Goal: Information Seeking & Learning: Learn about a topic

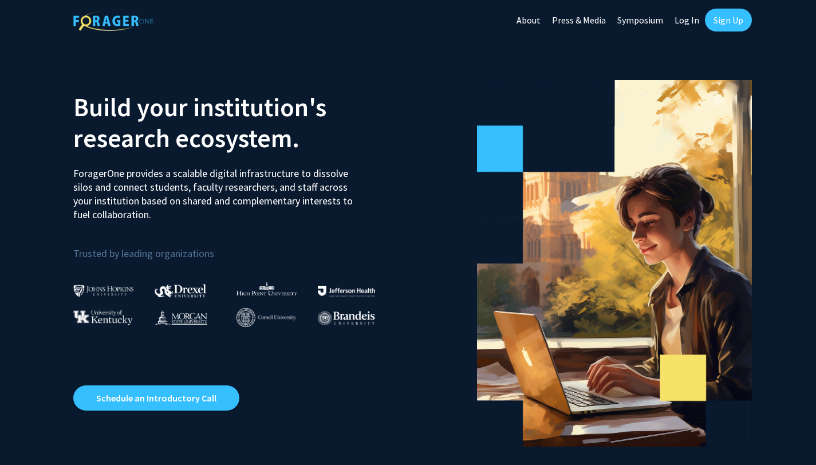
click at [693, 26] on link "Log In" at bounding box center [687, 20] width 36 height 40
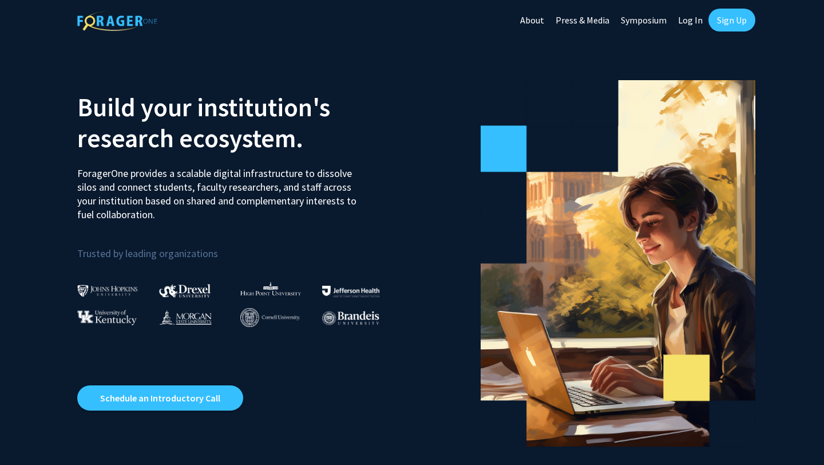
select select
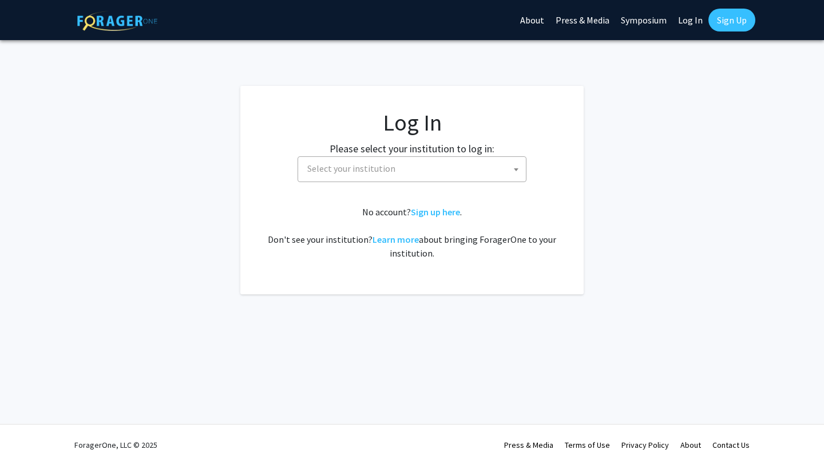
click at [471, 178] on span "Select your institution" at bounding box center [414, 168] width 223 height 23
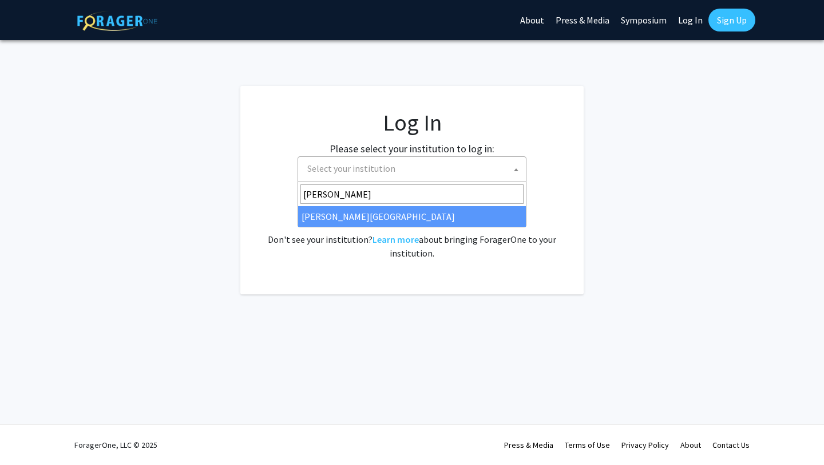
type input "wayne"
select select "21"
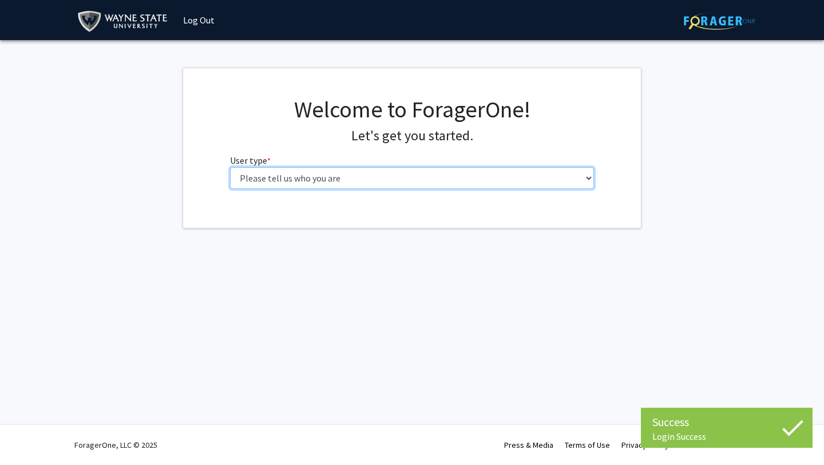
click at [420, 177] on select "Please tell us who you are Undergraduate Student Master's Student Doctoral Cand…" at bounding box center [412, 178] width 365 height 22
select select "3: doc"
click at [230, 167] on select "Please tell us who you are Undergraduate Student Master's Student Doctoral Cand…" at bounding box center [412, 178] width 365 height 22
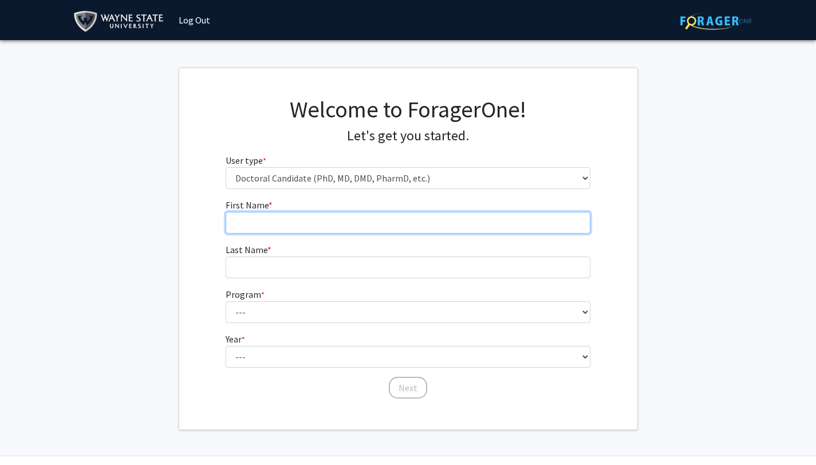
click at [438, 220] on input "First Name * required" at bounding box center [408, 223] width 365 height 22
type input "Makayla"
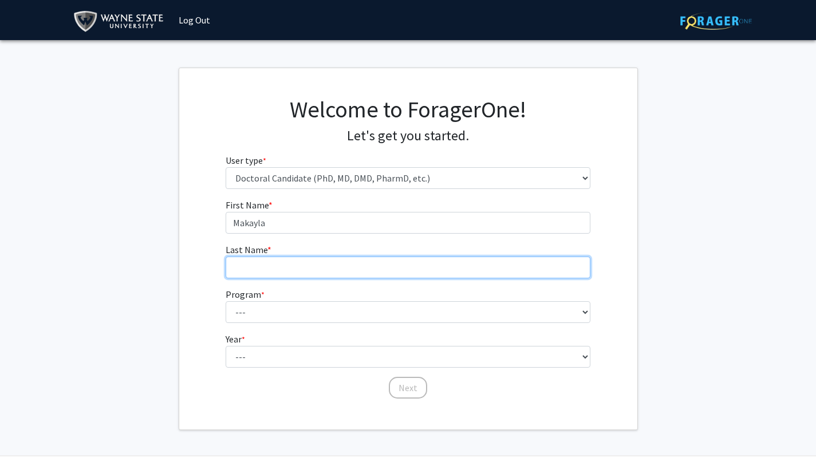
type input "Hickmon"
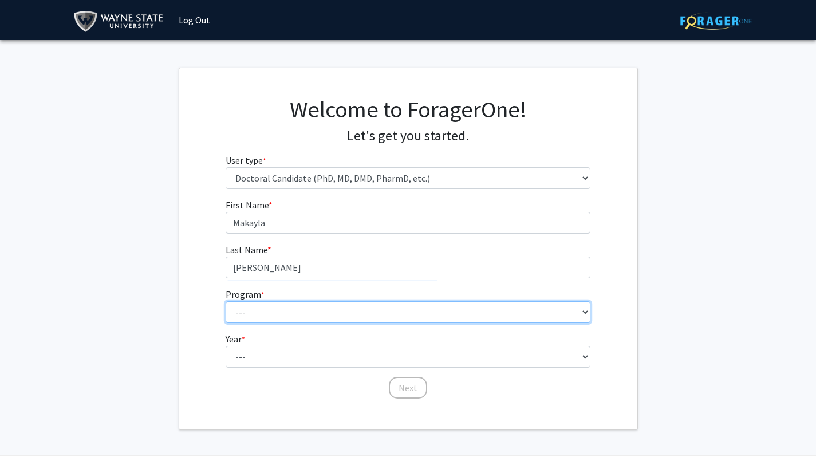
click at [311, 314] on select "--- Adult-Gerontology Acute Care Nurse Practitioner Adult-Gerontology Primary C…" at bounding box center [408, 312] width 365 height 22
click at [433, 307] on select "--- Adult-Gerontology Acute Care Nurse Practitioner Adult-Gerontology Primary C…" at bounding box center [408, 312] width 365 height 22
select select "46: 728"
click at [226, 301] on select "--- Adult-Gerontology Acute Care Nurse Practitioner Adult-Gerontology Primary C…" at bounding box center [408, 312] width 365 height 22
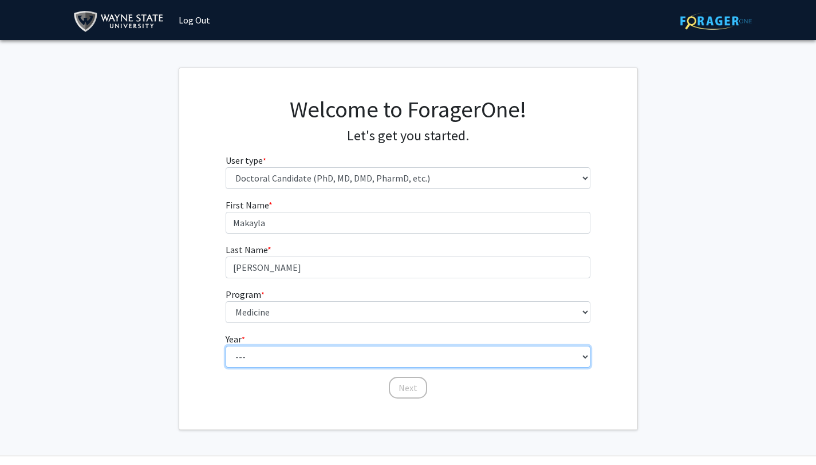
click at [299, 366] on select "--- First Year Second Year Third Year Fourth Year Fifth Year Sixth Year Seventh…" at bounding box center [408, 357] width 365 height 22
select select "1: first_year"
click at [226, 346] on select "--- First Year Second Year Third Year Fourth Year Fifth Year Sixth Year Seventh…" at bounding box center [408, 357] width 365 height 22
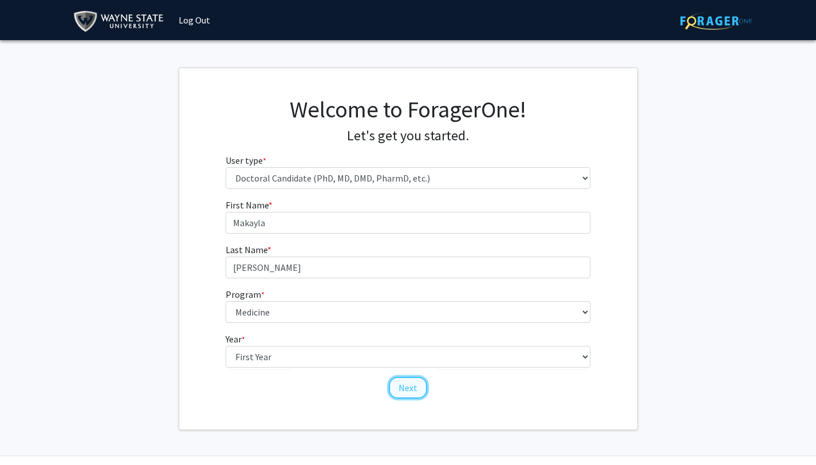
click at [403, 388] on button "Next" at bounding box center [408, 388] width 38 height 22
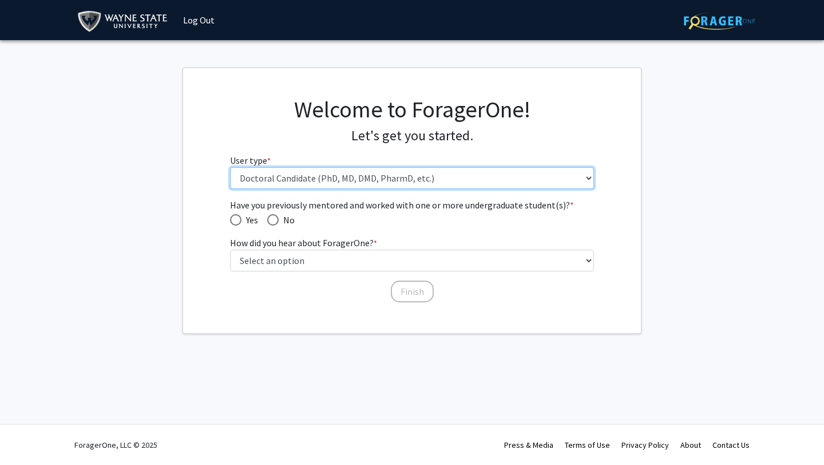
click at [330, 181] on select "Please tell us who you are Undergraduate Student Master's Student Doctoral Cand…" at bounding box center [412, 178] width 365 height 22
click at [230, 167] on select "Please tell us who you are Undergraduate Student Master's Student Doctoral Cand…" at bounding box center [412, 178] width 365 height 22
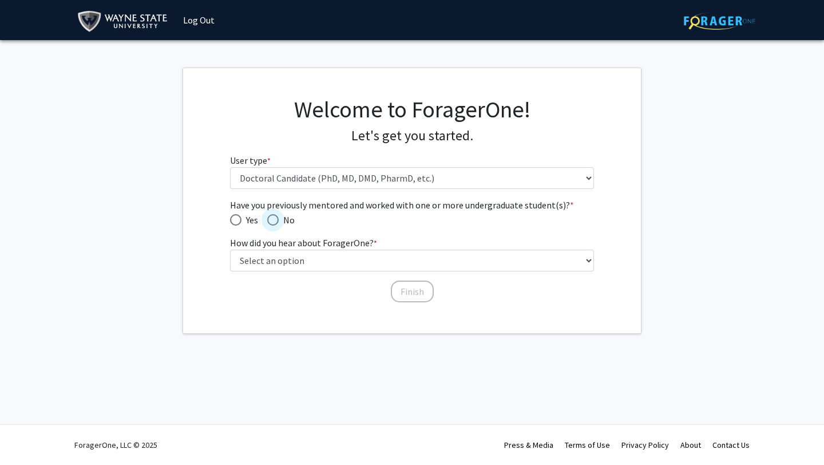
click at [279, 218] on span "No" at bounding box center [287, 220] width 16 height 14
click at [279, 218] on input "No" at bounding box center [272, 219] width 11 height 11
radio input "true"
click at [243, 224] on span "Yes" at bounding box center [250, 220] width 17 height 14
click at [242, 224] on input "Yes" at bounding box center [235, 219] width 11 height 11
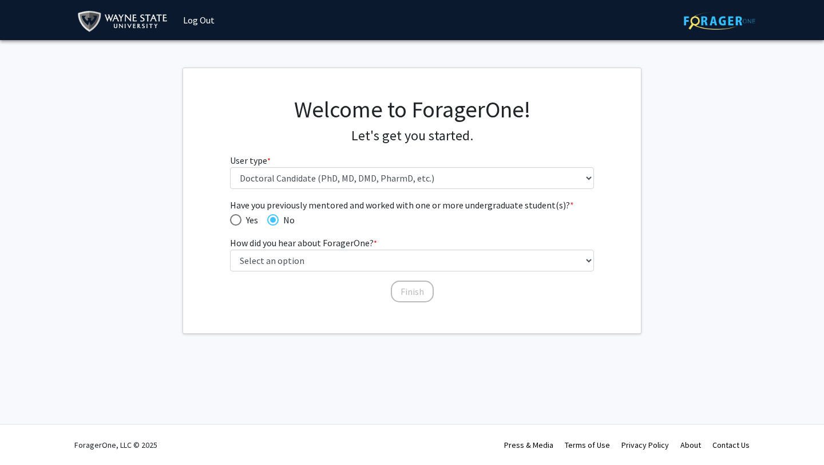
radio input "true"
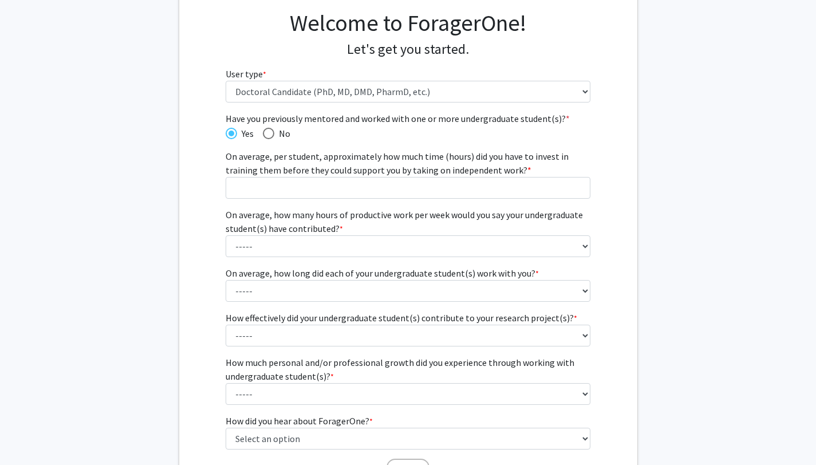
scroll to position [89, 0]
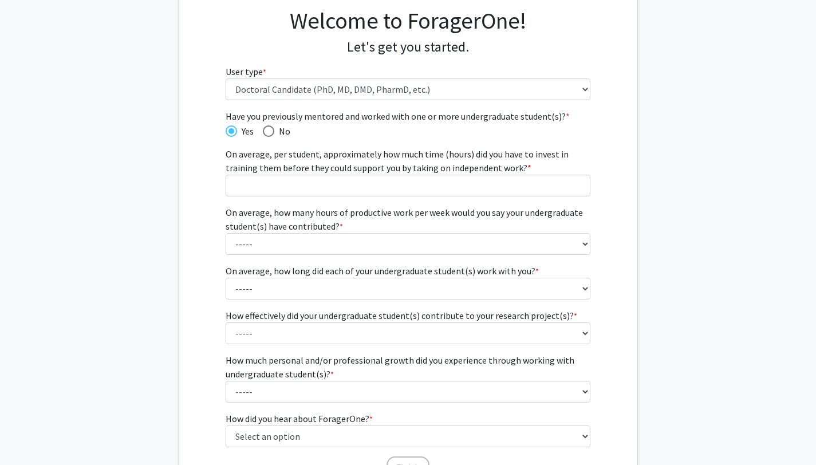
click at [273, 135] on span "Have you previously mentored and worked with one or more undergraduate student(…" at bounding box center [268, 130] width 11 height 11
click at [273, 135] on input "No" at bounding box center [268, 130] width 11 height 11
radio input "true"
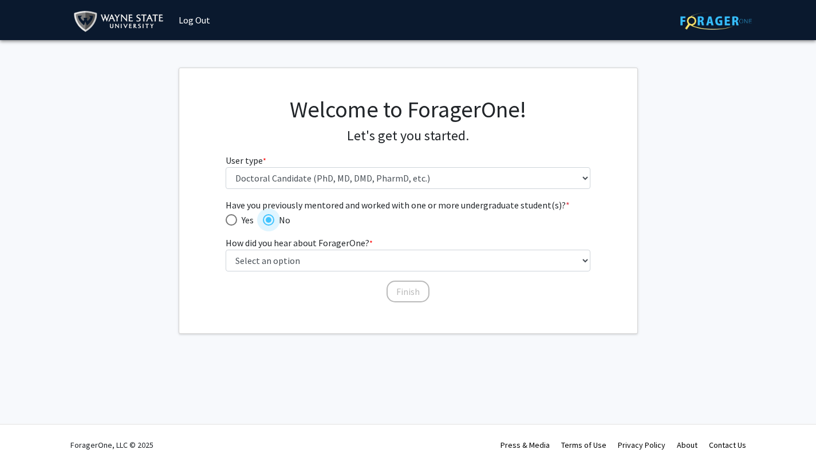
scroll to position [0, 0]
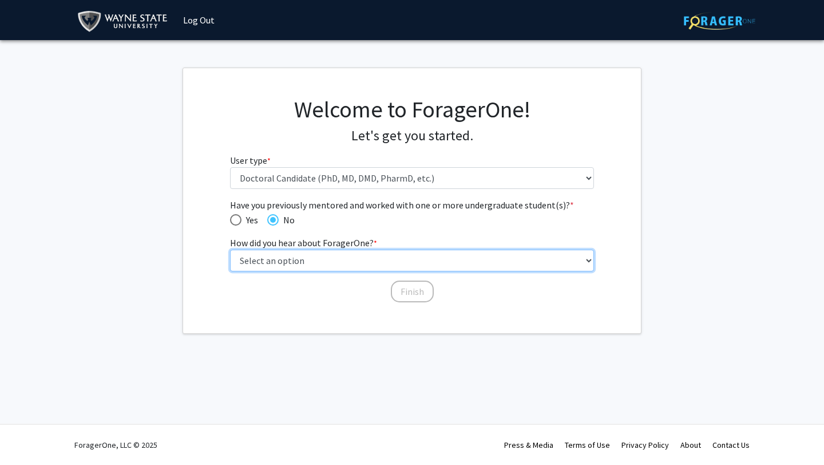
click at [346, 257] on select "Select an option Peer/student recommendation Faculty/staff recommendation Unive…" at bounding box center [412, 261] width 365 height 22
select select "5: other"
click at [230, 250] on select "Select an option Peer/student recommendation Faculty/staff recommendation Unive…" at bounding box center [412, 261] width 365 height 22
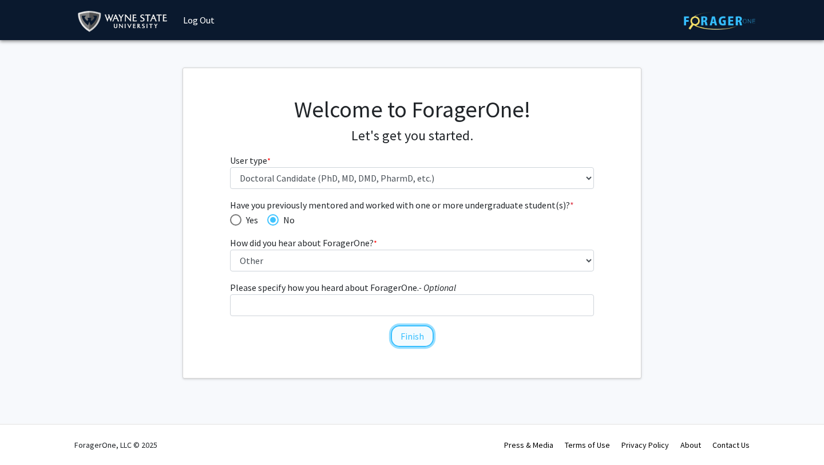
click at [414, 334] on button "Finish" at bounding box center [412, 336] width 43 height 22
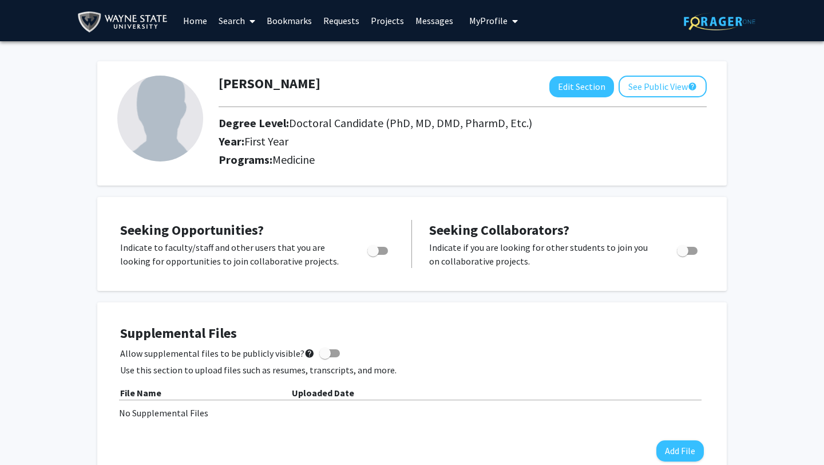
click at [246, 18] on span at bounding box center [250, 21] width 10 height 40
click at [267, 52] on span "Faculty/Staff" at bounding box center [255, 52] width 84 height 23
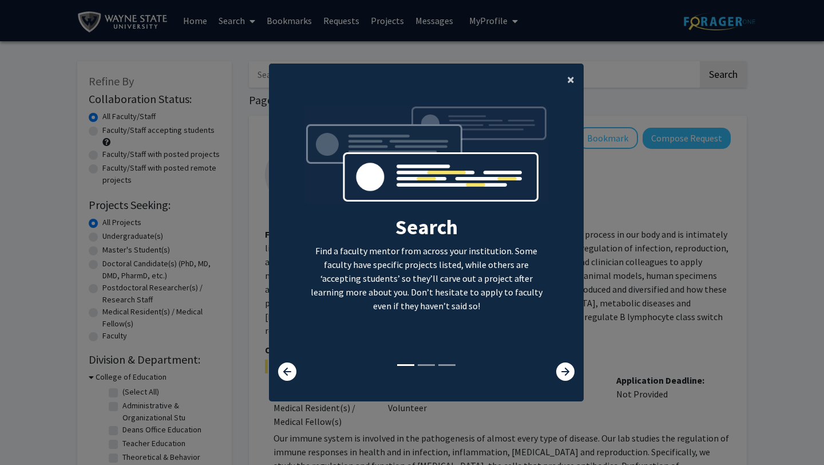
click at [573, 81] on span "×" at bounding box center [570, 79] width 7 height 18
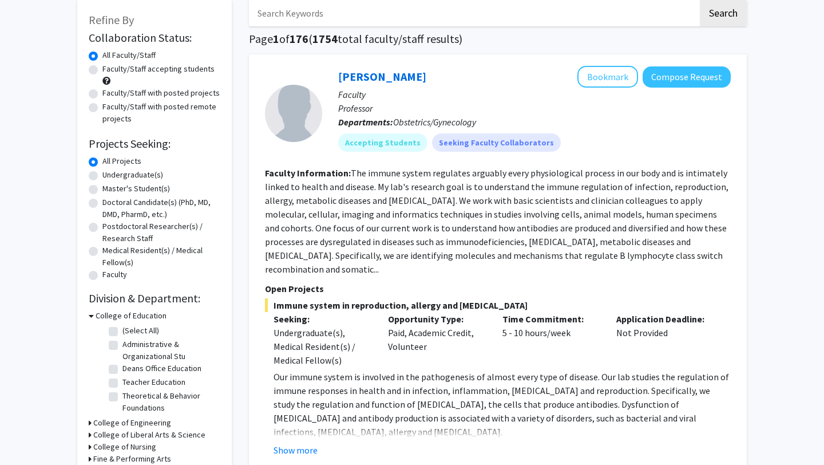
scroll to position [106, 0]
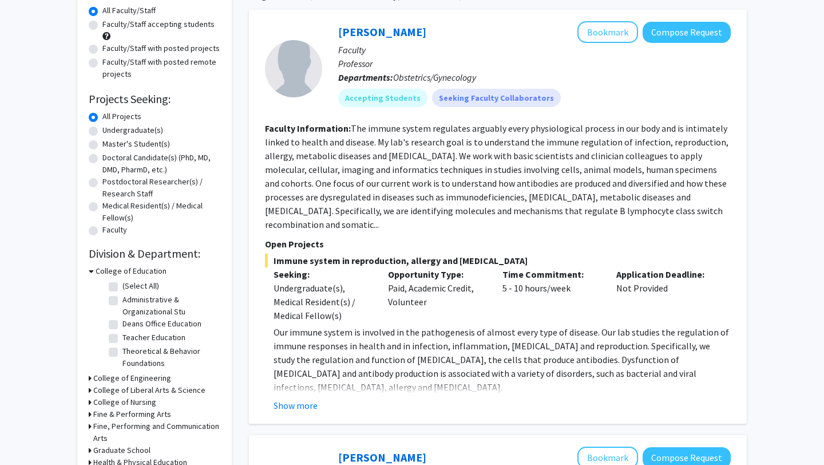
click at [142, 160] on label "Doctoral Candidate(s) (PhD, MD, DMD, PharmD, etc.)" at bounding box center [161, 164] width 118 height 24
click at [110, 159] on input "Doctoral Candidate(s) (PhD, MD, DMD, PharmD, etc.)" at bounding box center [105, 155] width 7 height 7
radio input "true"
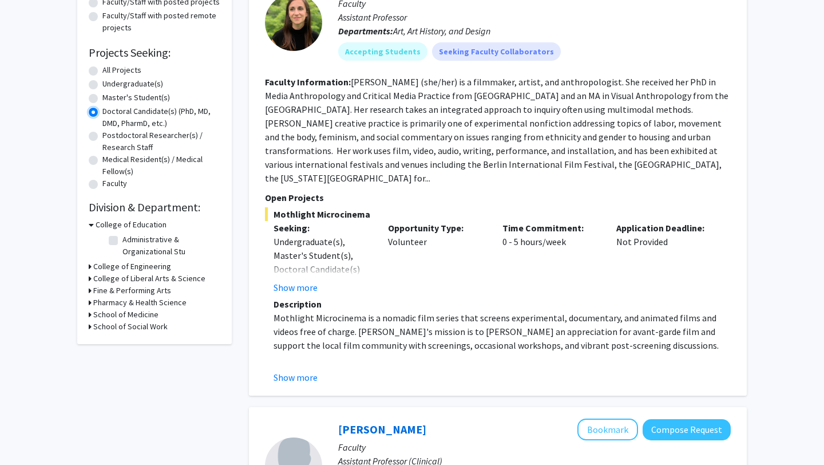
scroll to position [157, 0]
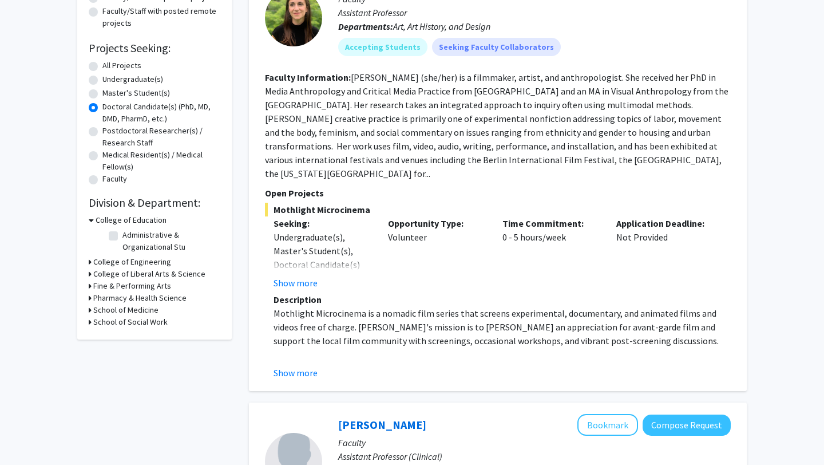
click at [94, 220] on div "College of Education" at bounding box center [155, 220] width 132 height 12
click at [93, 307] on h3 "School of Medicine" at bounding box center [125, 310] width 65 height 12
click at [123, 328] on label "Physiology" at bounding box center [142, 325] width 38 height 12
click at [123, 326] on input "Physiology" at bounding box center [126, 322] width 7 height 7
checkbox input "true"
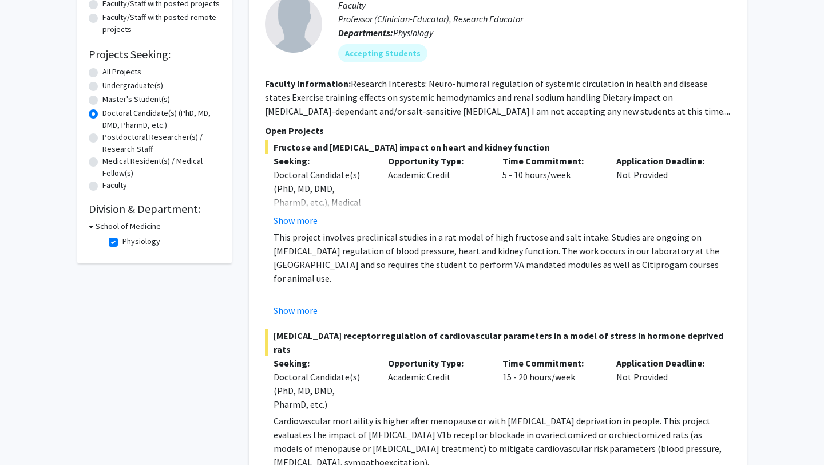
scroll to position [135, 0]
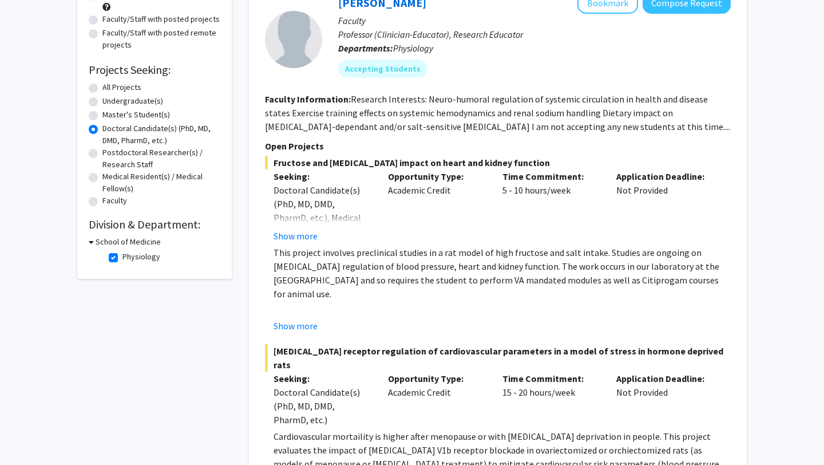
click at [94, 243] on div "School of Medicine" at bounding box center [155, 242] width 132 height 12
click at [96, 240] on h3 "School of Medicine" at bounding box center [128, 242] width 65 height 12
click at [95, 241] on h3 "School of Medicine" at bounding box center [125, 242] width 65 height 12
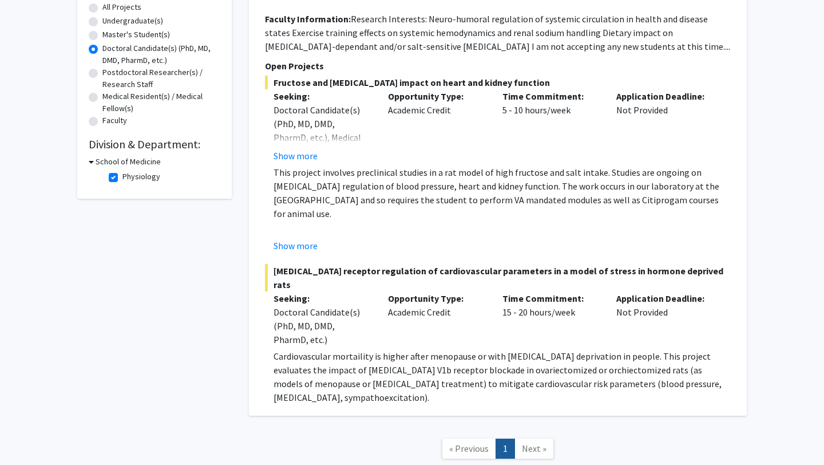
scroll to position [228, 0]
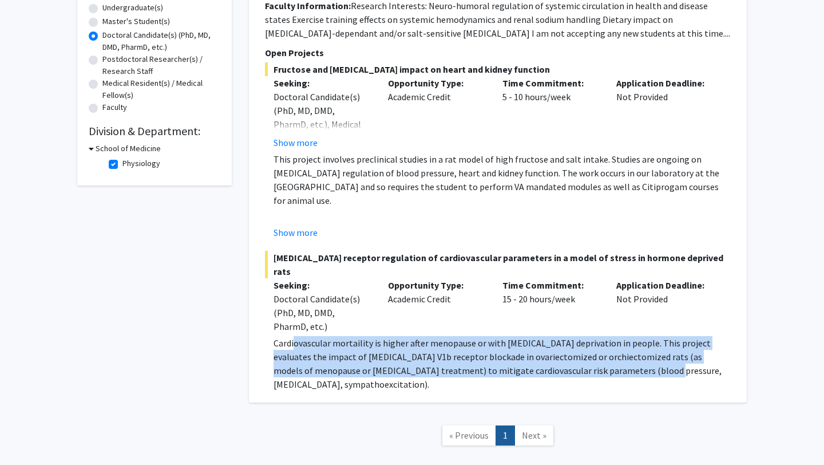
drag, startPoint x: 296, startPoint y: 326, endPoint x: 599, endPoint y: 356, distance: 304.3
click at [599, 356] on p "Cardiovascular mortaility is higher after menopause or with [MEDICAL_DATA] depr…" at bounding box center [502, 363] width 457 height 55
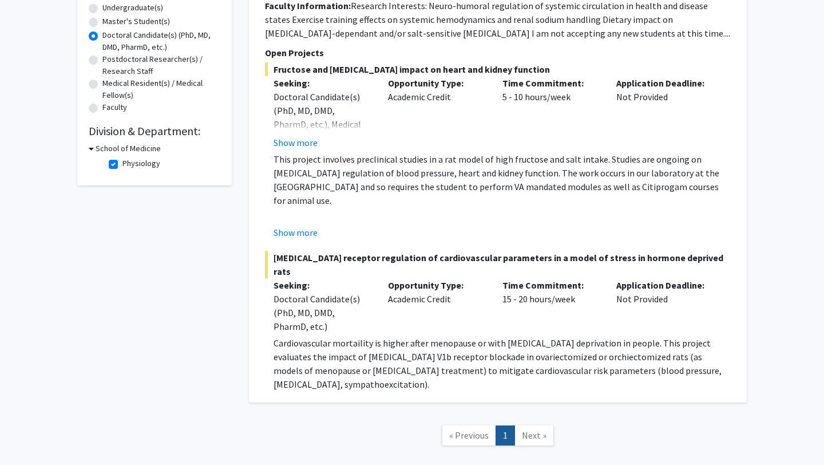
scroll to position [186, 0]
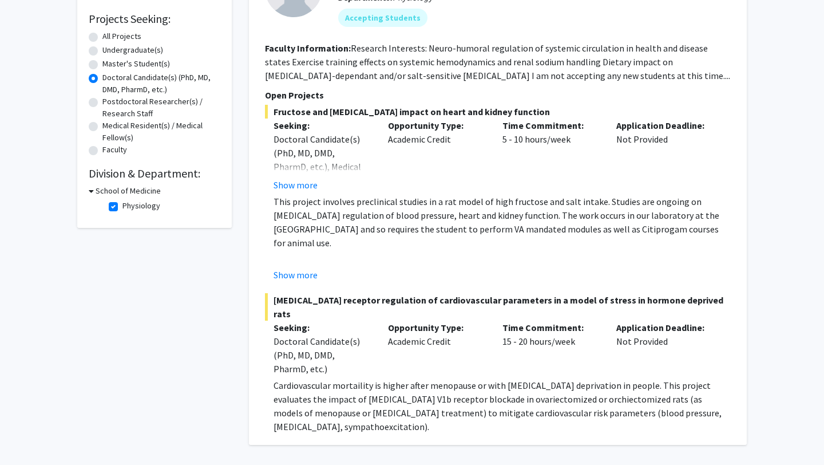
click at [119, 207] on fg-checkbox "Physiology Physiology" at bounding box center [163, 207] width 109 height 14
click at [123, 206] on label "Physiology" at bounding box center [142, 206] width 38 height 12
click at [123, 206] on input "Physiology" at bounding box center [126, 203] width 7 height 7
checkbox input "false"
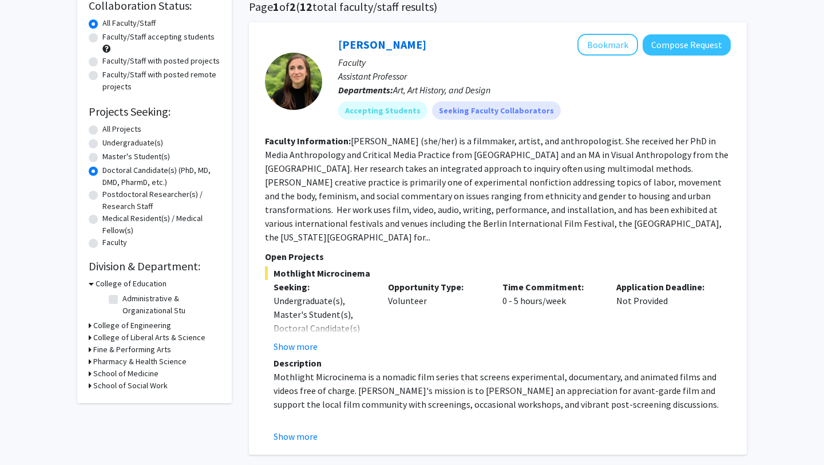
scroll to position [123, 0]
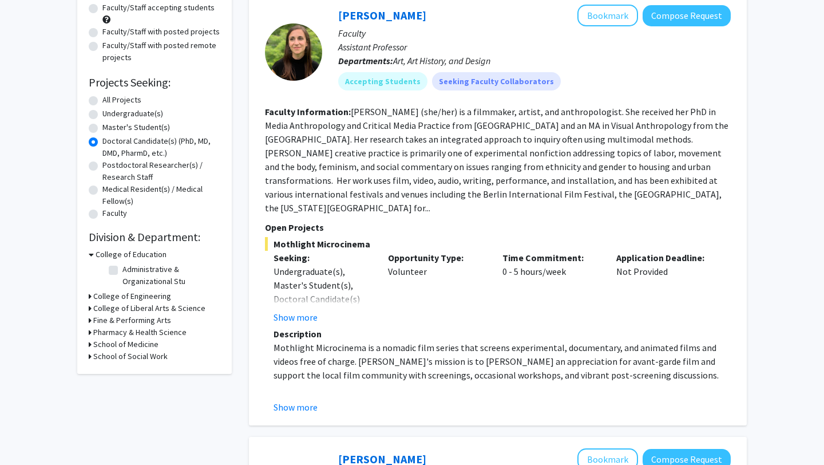
click at [90, 332] on icon at bounding box center [90, 332] width 3 height 12
click at [88, 388] on div "Refine By Collaboration Status: Collaboration Status All Faculty/Staff Collabor…" at bounding box center [154, 166] width 155 height 455
click at [92, 382] on div "School of Social Work" at bounding box center [155, 376] width 132 height 12
click at [90, 382] on icon at bounding box center [90, 376] width 3 height 12
click at [91, 370] on icon at bounding box center [90, 364] width 3 height 12
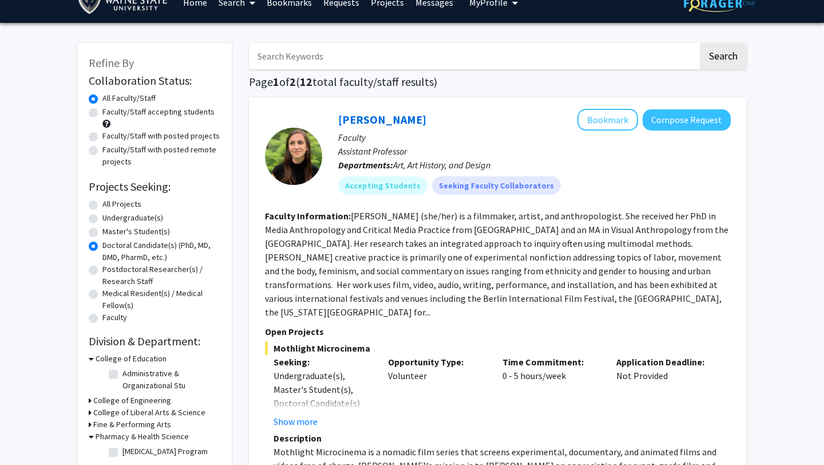
scroll to position [0, 0]
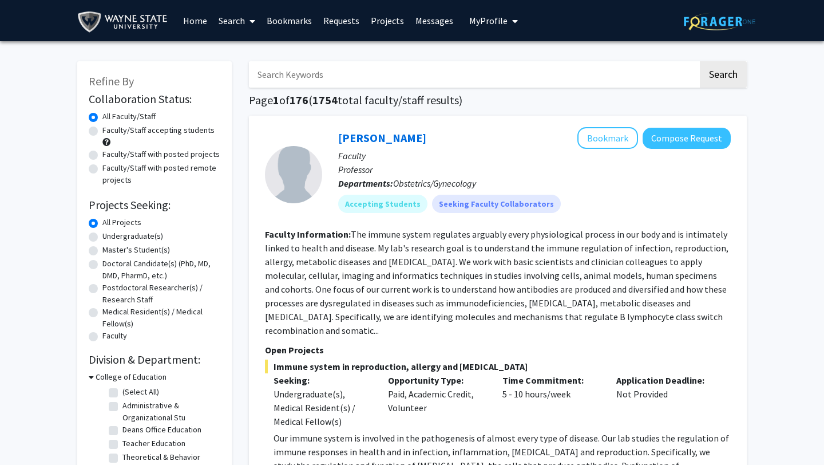
click at [120, 155] on label "Faculty/Staff with posted projects" at bounding box center [160, 154] width 117 height 12
click at [110, 155] on input "Faculty/Staff with posted projects" at bounding box center [105, 151] width 7 height 7
radio input "true"
click at [125, 116] on label "All Faculty/Staff" at bounding box center [128, 117] width 53 height 12
click at [110, 116] on input "All Faculty/Staff" at bounding box center [105, 114] width 7 height 7
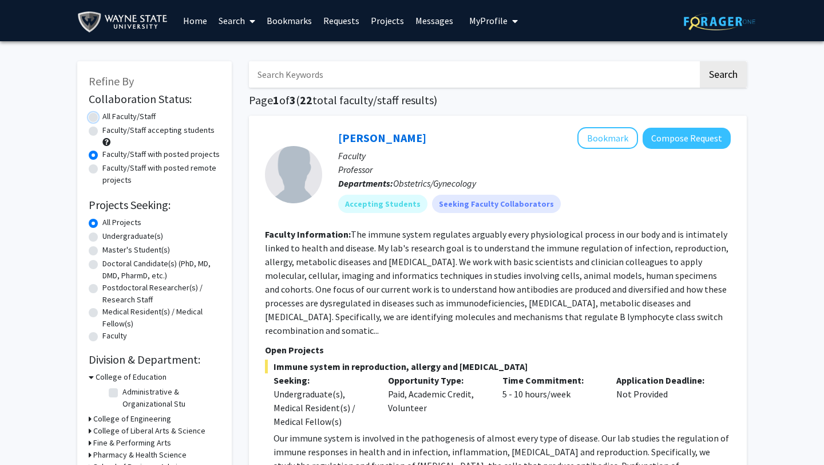
radio input "true"
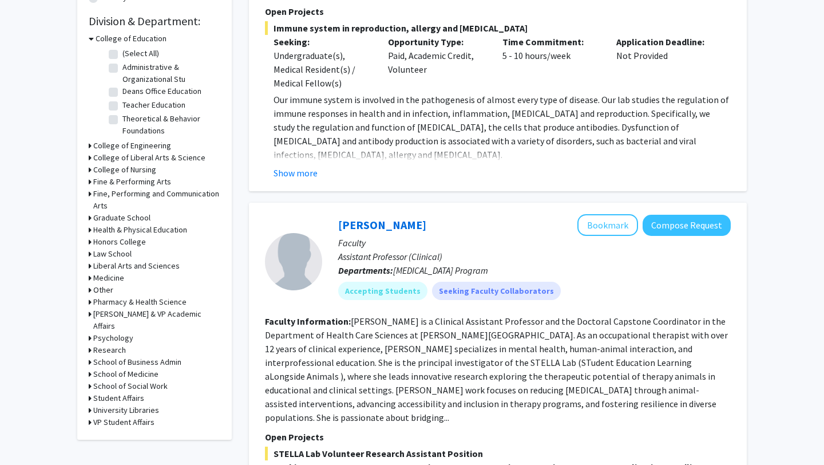
scroll to position [339, 0]
click at [91, 289] on icon at bounding box center [90, 289] width 3 height 12
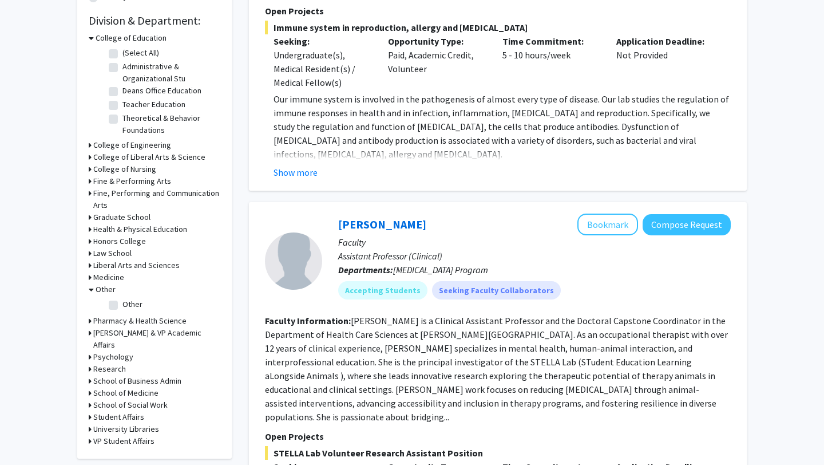
click at [91, 289] on icon at bounding box center [91, 289] width 5 height 12
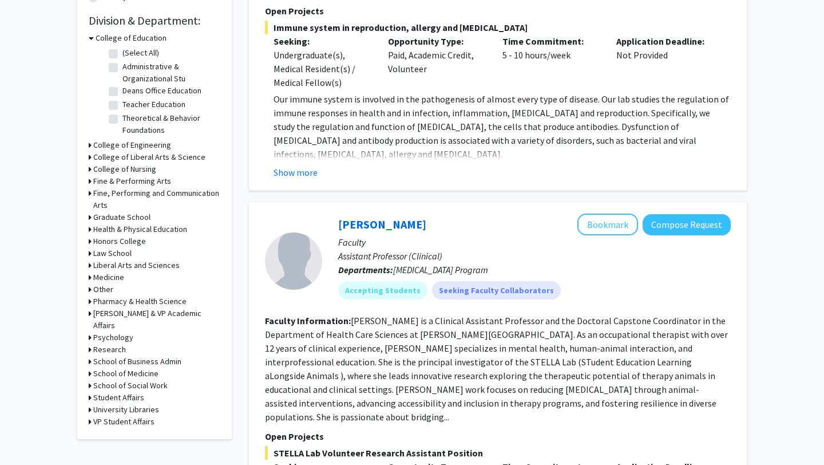
click at [91, 298] on div "Pharmacy & Health Science" at bounding box center [155, 301] width 132 height 12
click at [92, 303] on div "Pharmacy & Health Science" at bounding box center [155, 301] width 132 height 12
click at [90, 301] on icon at bounding box center [90, 301] width 3 height 12
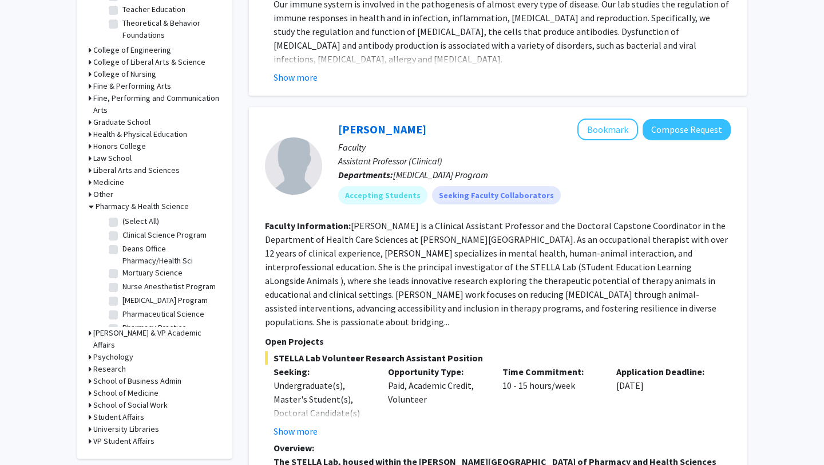
scroll to position [440, 0]
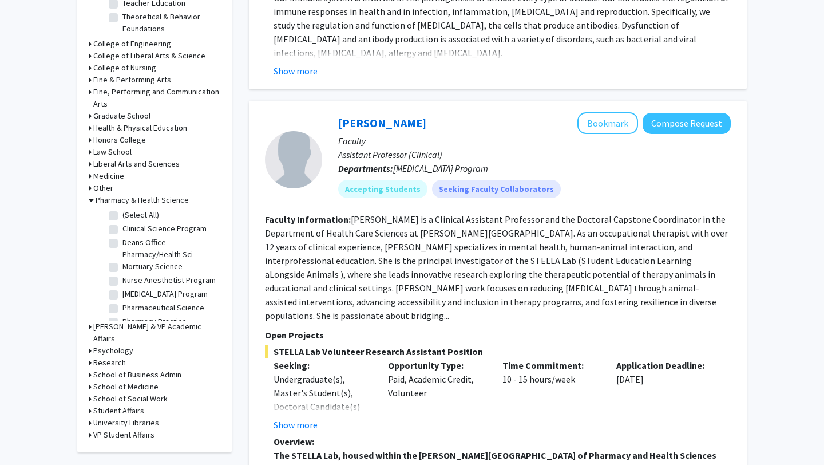
click at [91, 357] on icon at bounding box center [90, 363] width 3 height 12
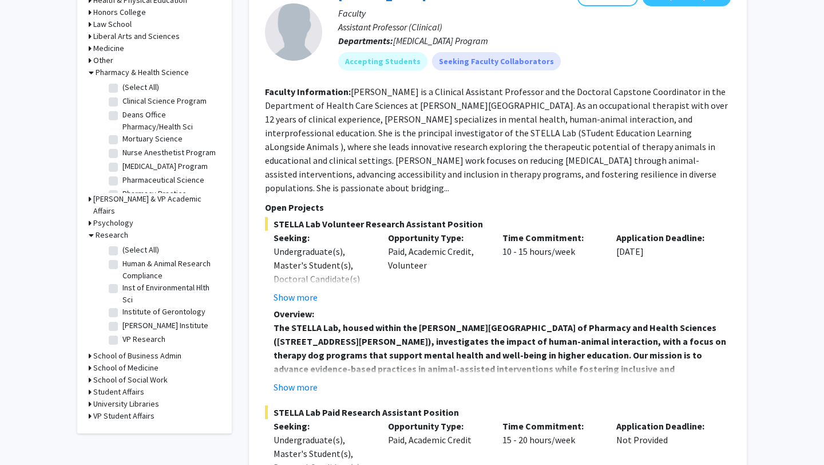
scroll to position [571, 0]
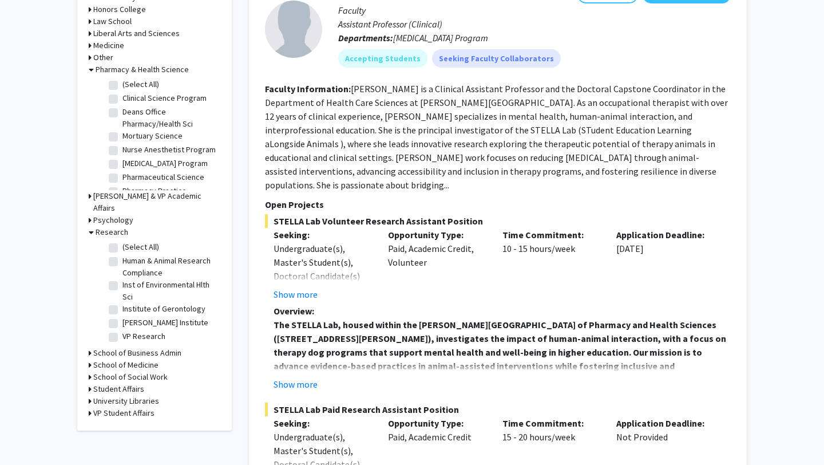
click at [89, 359] on icon at bounding box center [90, 365] width 3 height 12
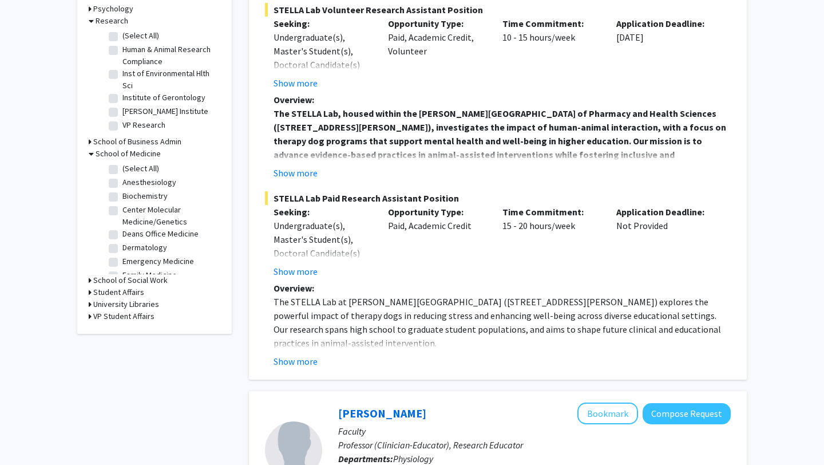
scroll to position [787, 0]
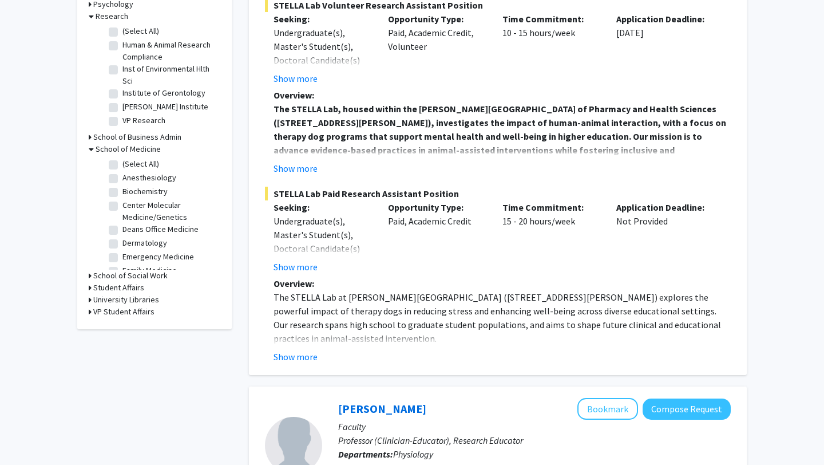
click at [123, 158] on label "(Select All)" at bounding box center [141, 164] width 37 height 12
click at [123, 158] on input "(Select All)" at bounding box center [126, 161] width 7 height 7
checkbox input "true"
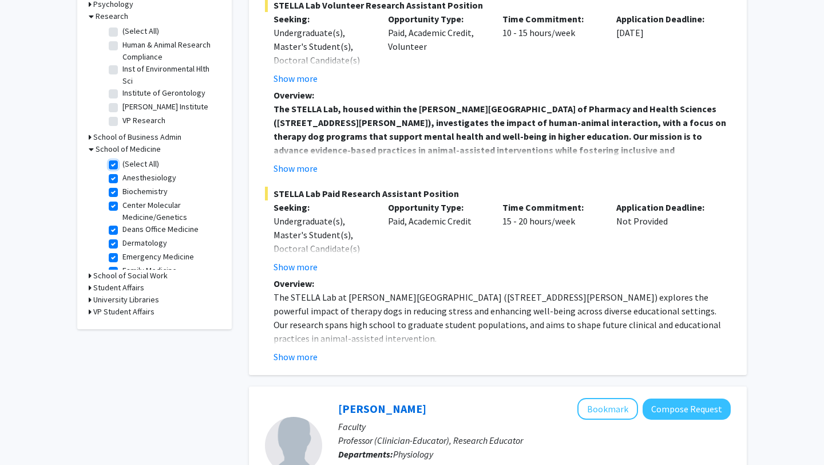
checkbox input "true"
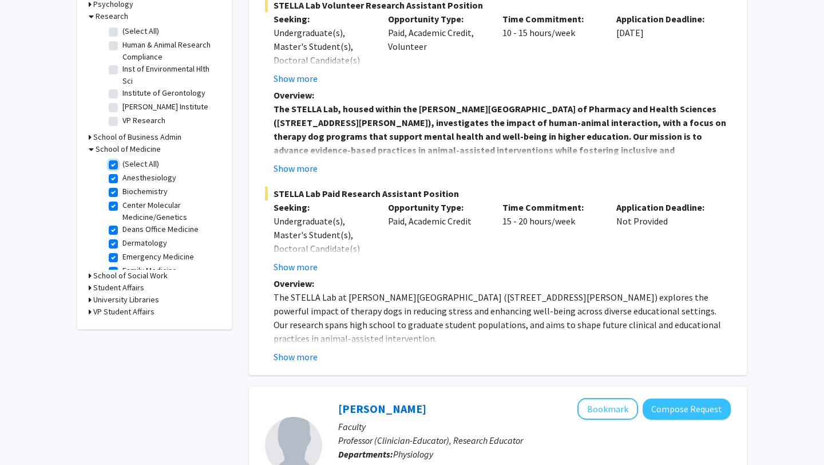
checkbox input "true"
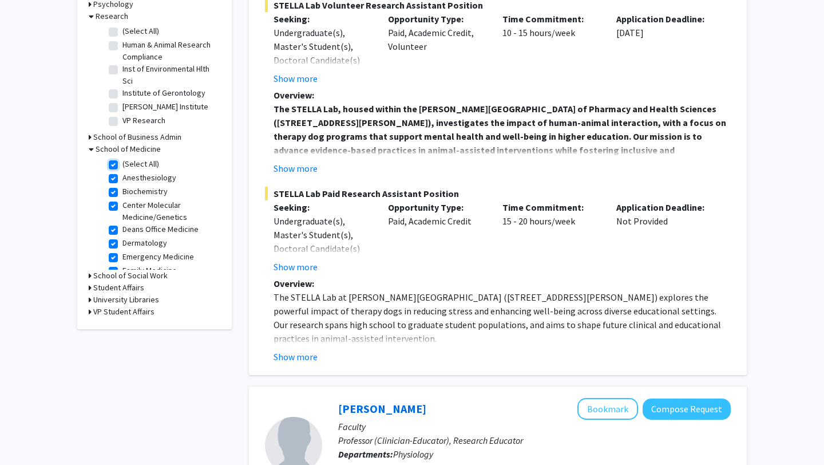
checkbox input "true"
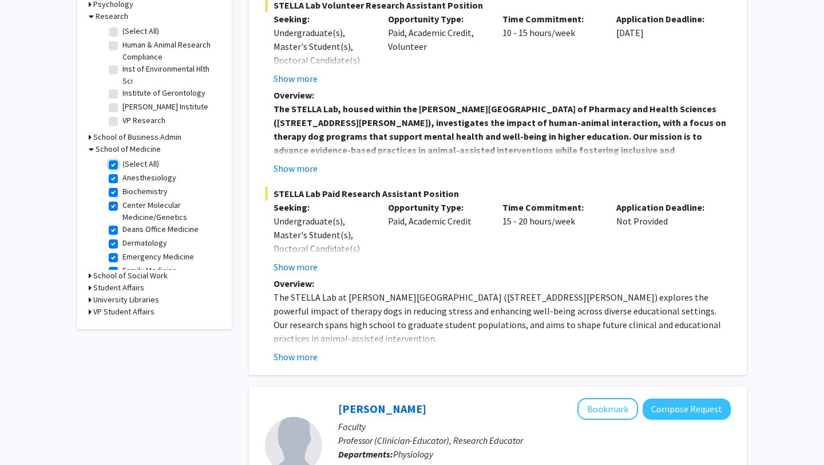
checkbox input "true"
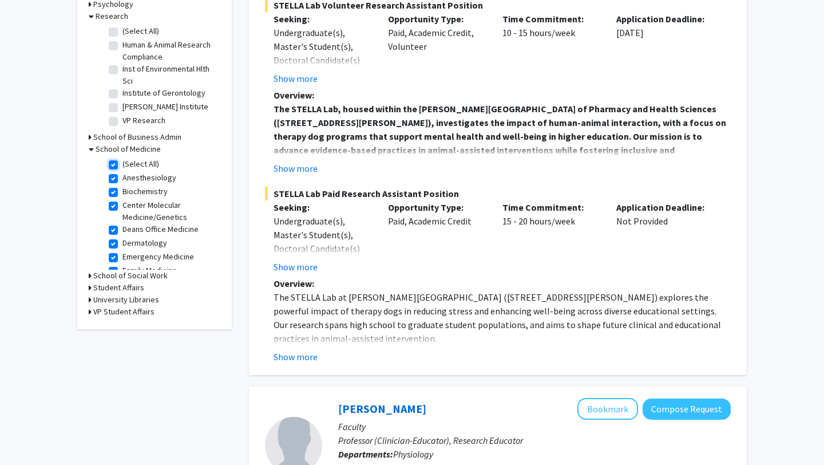
checkbox input "true"
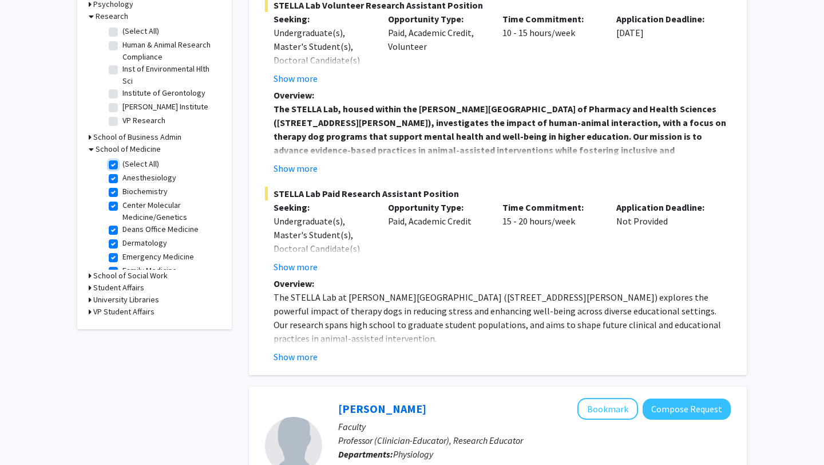
checkbox input "true"
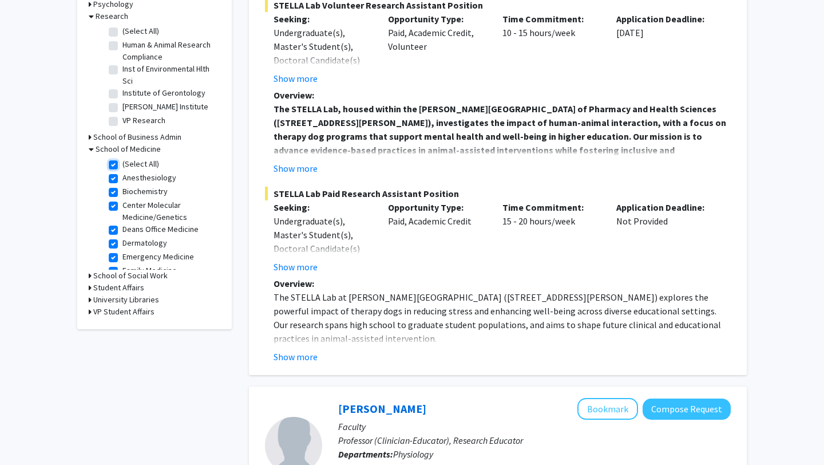
checkbox input "true"
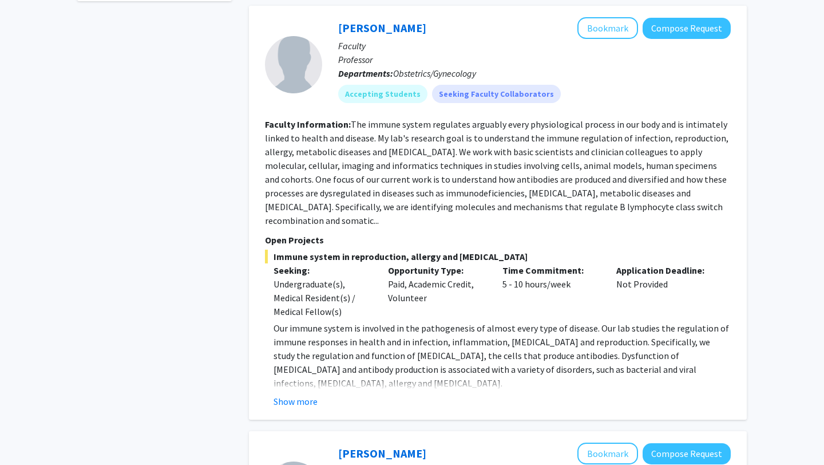
scroll to position [510, 0]
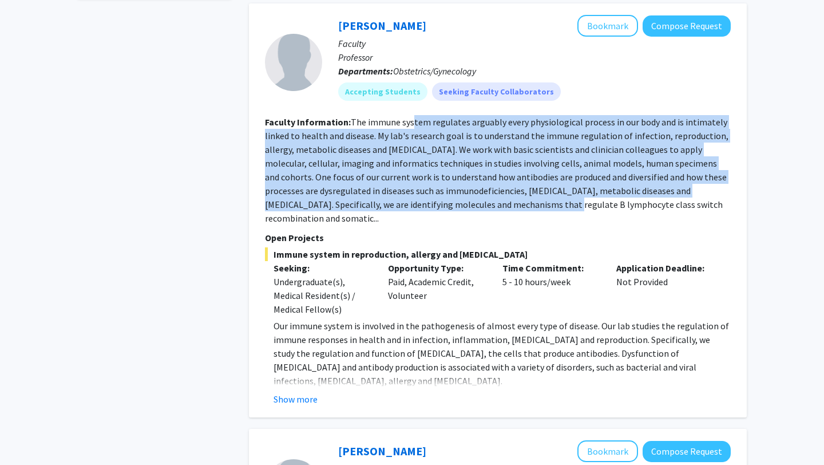
drag, startPoint x: 412, startPoint y: 114, endPoint x: 474, endPoint y: 186, distance: 95.0
click at [474, 186] on section "Faculty Information: The immune system regulates arguably every physiological p…" at bounding box center [498, 170] width 466 height 110
click at [474, 186] on fg-read-more "The immune system regulates arguably every physiological process in our body an…" at bounding box center [497, 170] width 464 height 108
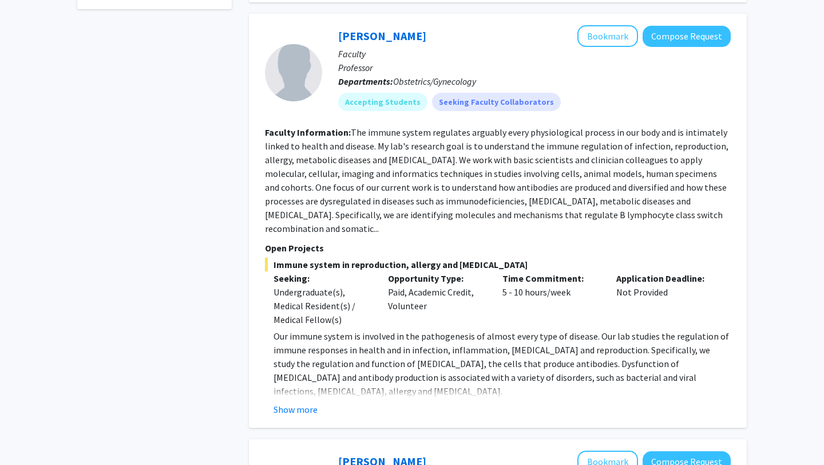
scroll to position [500, 0]
click at [308, 402] on button "Show more" at bounding box center [296, 409] width 44 height 14
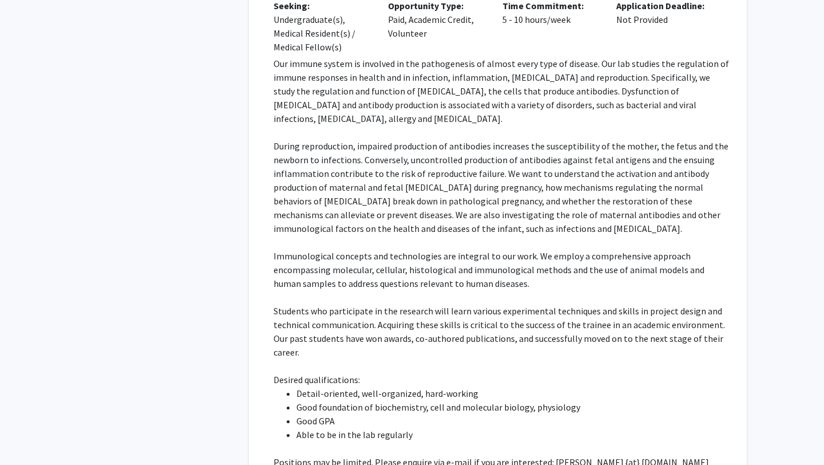
scroll to position [772, 0]
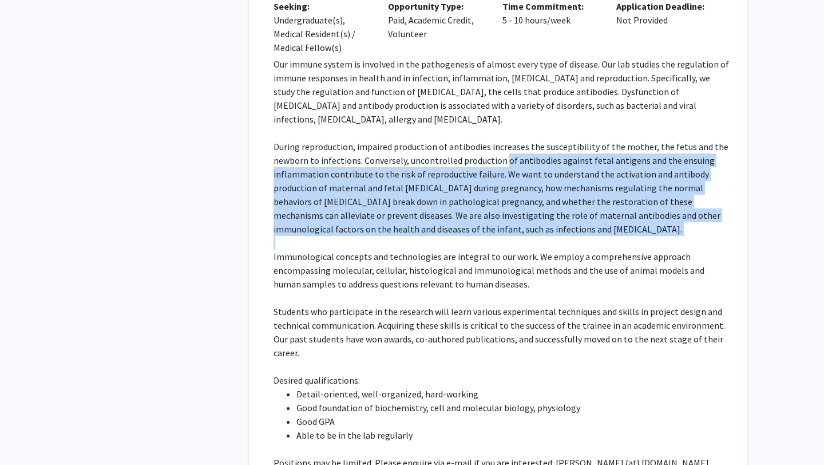
drag, startPoint x: 504, startPoint y: 138, endPoint x: 569, endPoint y: 218, distance: 102.6
click at [569, 218] on div "Our immune system is involved in the pathogenesis of almost every type of disea…" at bounding box center [502, 263] width 457 height 412
click at [569, 236] on p at bounding box center [502, 243] width 457 height 14
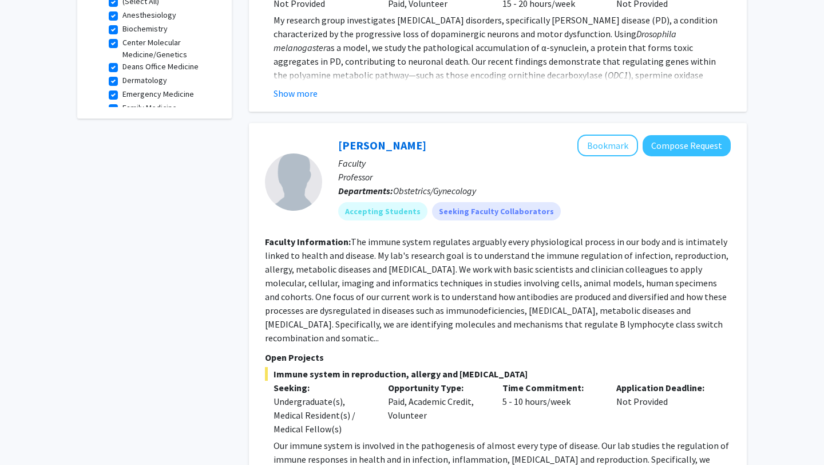
scroll to position [389, 0]
click at [370, 139] on link "[PERSON_NAME]" at bounding box center [382, 146] width 88 height 14
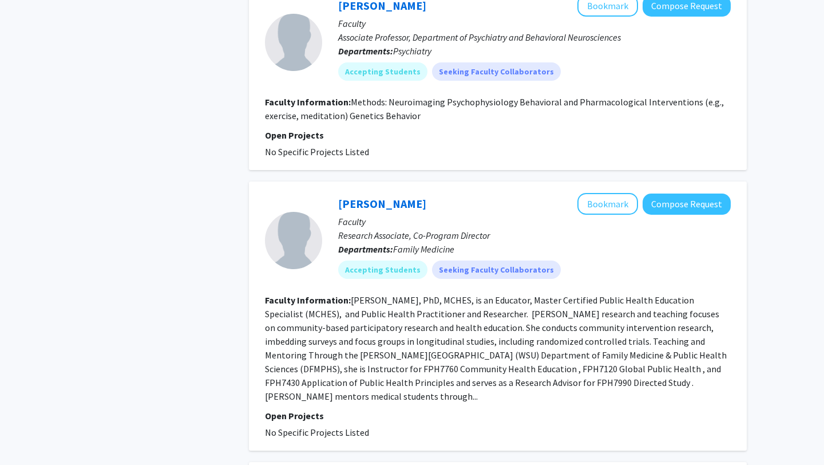
scroll to position [2802, 0]
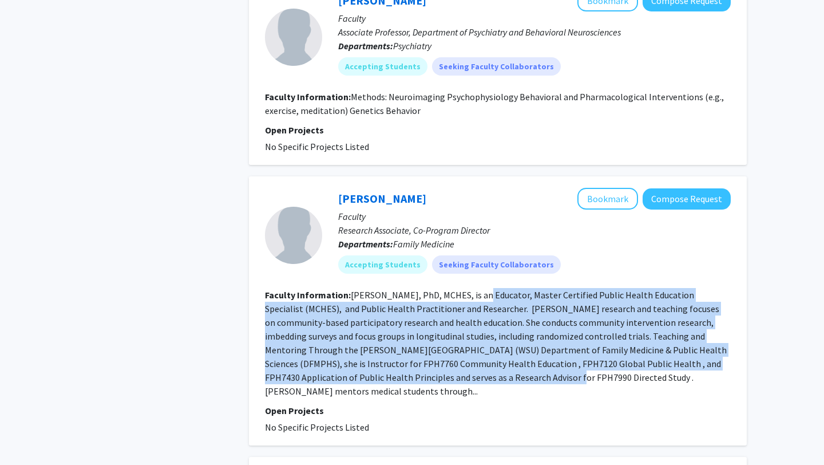
drag, startPoint x: 483, startPoint y: 203, endPoint x: 488, endPoint y: 284, distance: 81.4
click at [488, 289] on fg-read-more "[PERSON_NAME], PhD, MCHES, is an Educator, Master Certified Public Health Educa…" at bounding box center [496, 343] width 462 height 108
click at [466, 289] on fg-read-more "[PERSON_NAME], PhD, MCHES, is an Educator, Master Certified Public Health Educa…" at bounding box center [496, 343] width 462 height 108
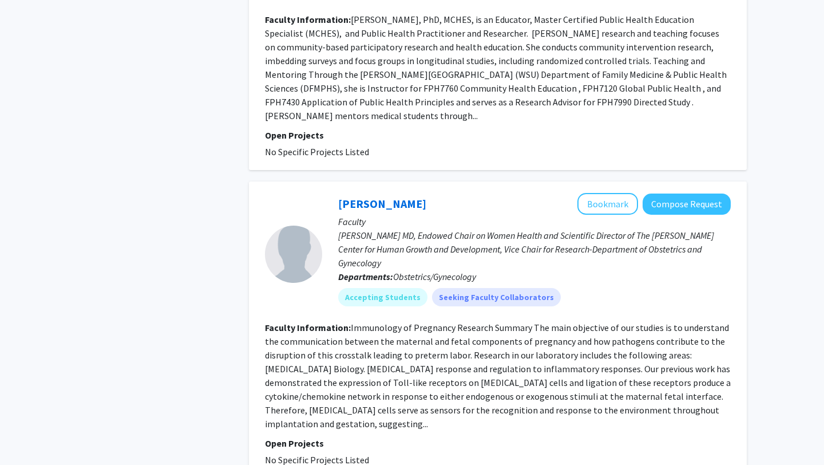
scroll to position [3084, 0]
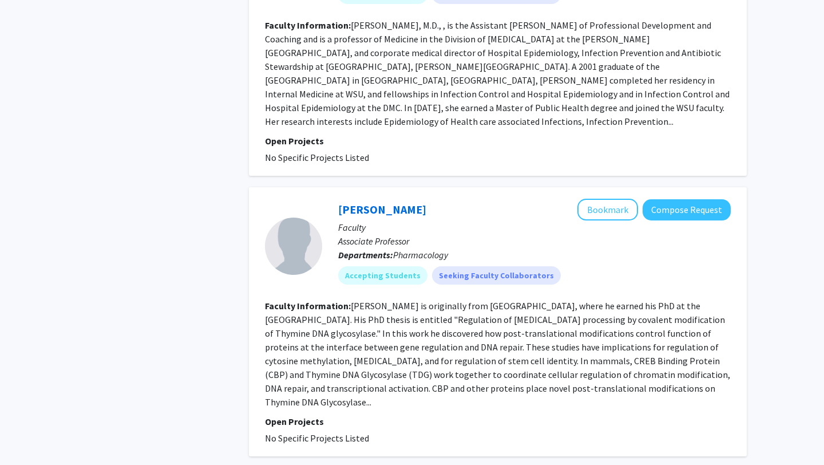
scroll to position [1588, 0]
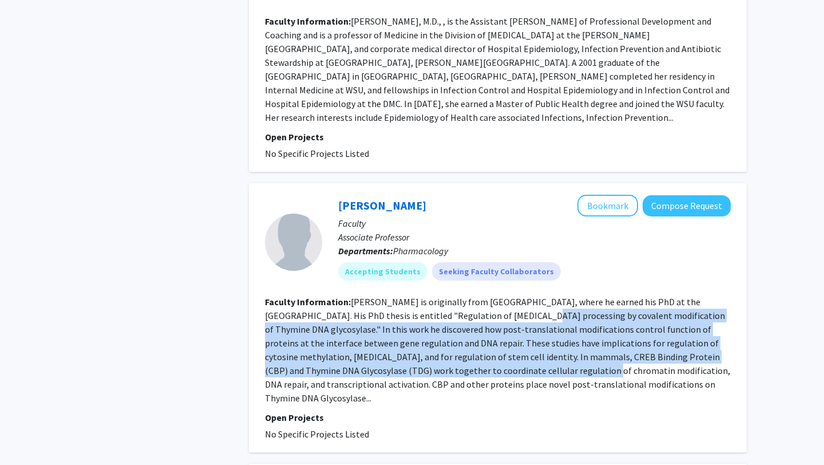
drag, startPoint x: 493, startPoint y: 257, endPoint x: 539, endPoint y: 318, distance: 76.0
click at [538, 318] on fg-read-more "[PERSON_NAME] is originally from [GEOGRAPHIC_DATA], where he earned his PhD at …" at bounding box center [497, 350] width 465 height 108
click at [539, 318] on fg-read-more "[PERSON_NAME] is originally from [GEOGRAPHIC_DATA], where he earned his PhD at …" at bounding box center [497, 350] width 465 height 108
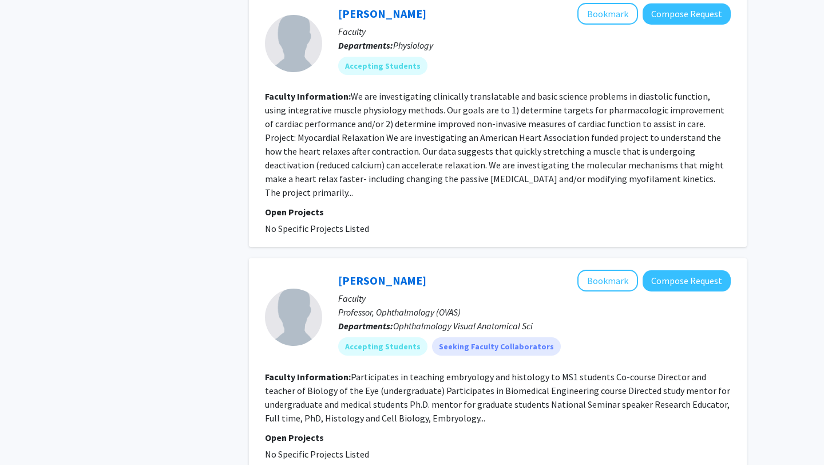
scroll to position [2345, 0]
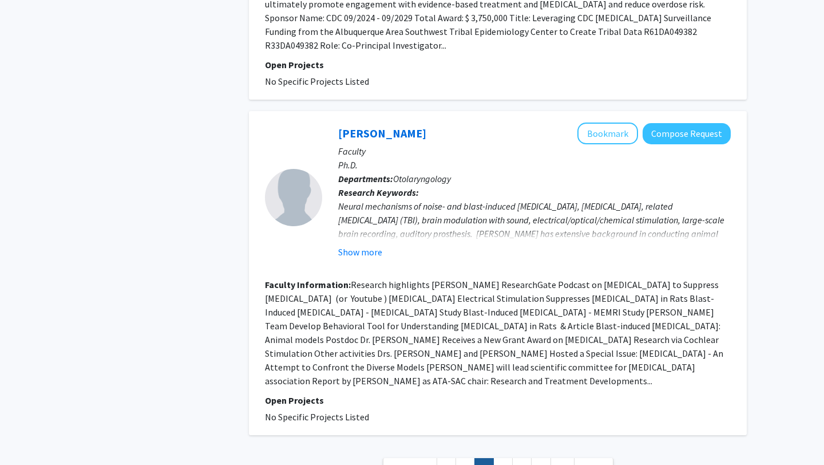
scroll to position [1980, 0]
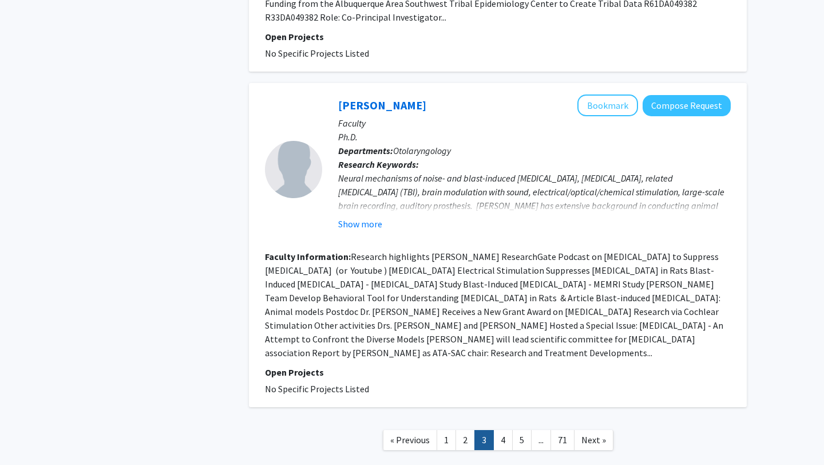
click at [494, 430] on link "4" at bounding box center [503, 440] width 19 height 20
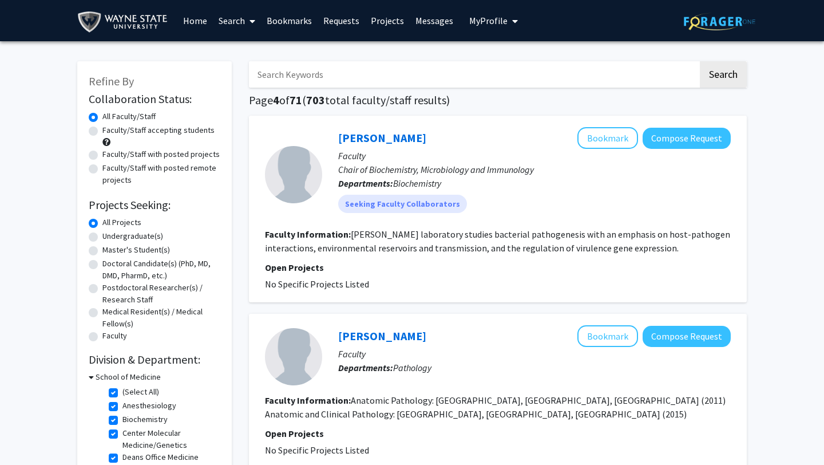
click at [102, 130] on label "Faculty/Staff accepting students" at bounding box center [158, 130] width 112 height 12
click at [102, 130] on input "Faculty/Staff accepting students" at bounding box center [105, 127] width 7 height 7
radio input "true"
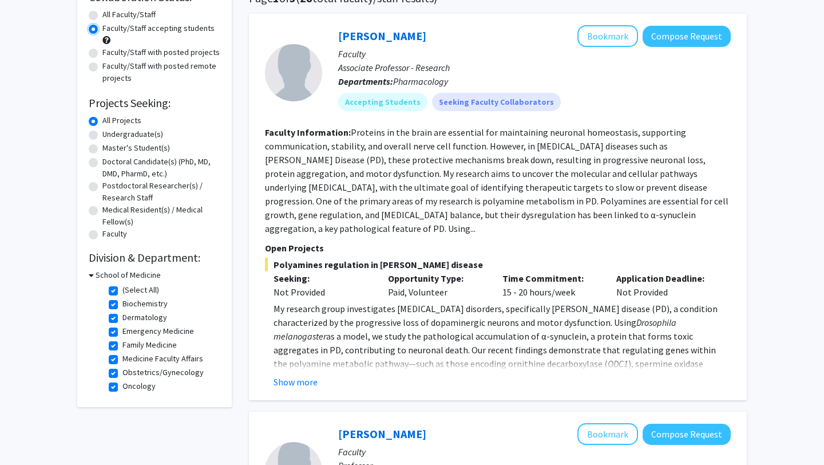
scroll to position [90, 0]
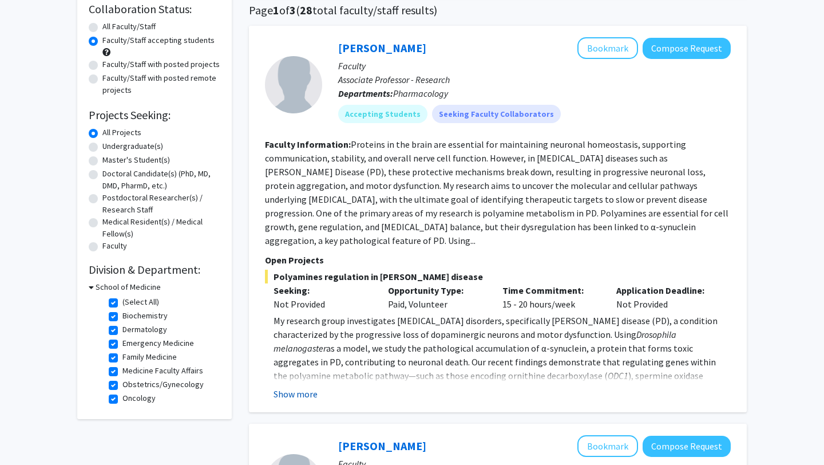
click at [303, 387] on button "Show more" at bounding box center [296, 394] width 44 height 14
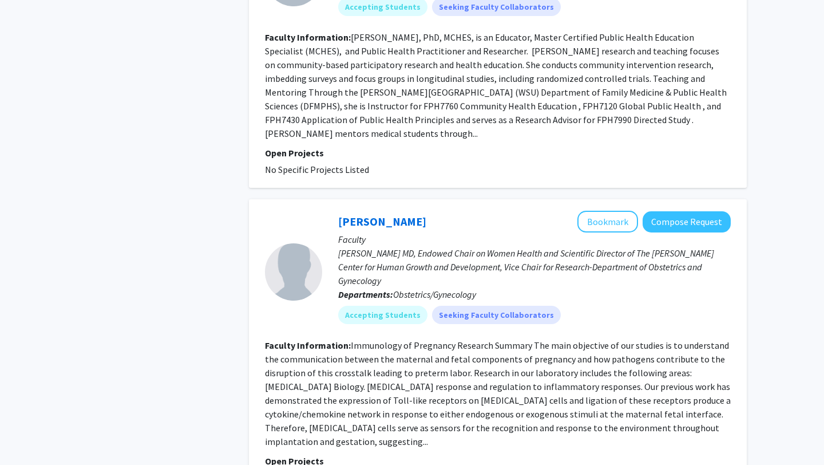
scroll to position [2871, 0]
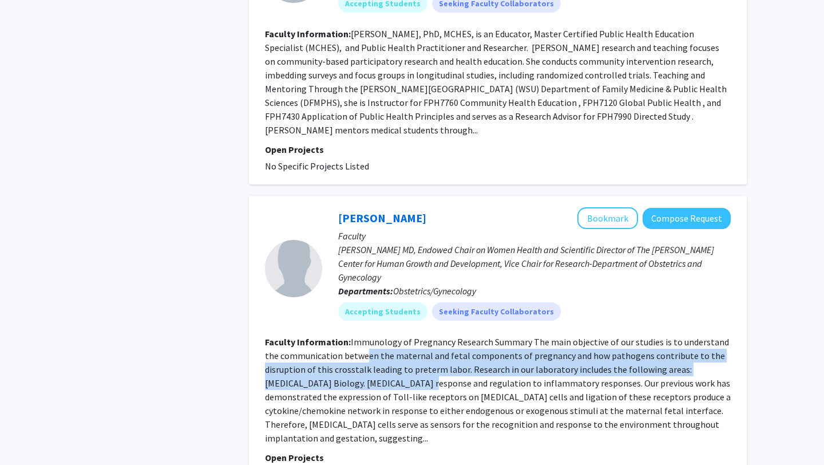
drag, startPoint x: 365, startPoint y: 265, endPoint x: 375, endPoint y: 290, distance: 27.0
click at [375, 335] on section "Faculty Information: Immunology of Pregnancy Research Summary The main objectiv…" at bounding box center [498, 390] width 466 height 110
click at [375, 336] on fg-read-more "Immunology of Pregnancy Research Summary The main objective of our studies is t…" at bounding box center [498, 390] width 466 height 108
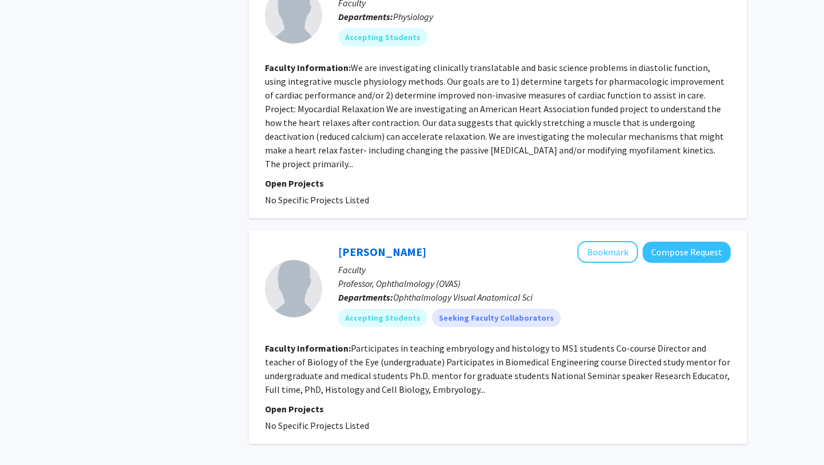
scroll to position [2393, 0]
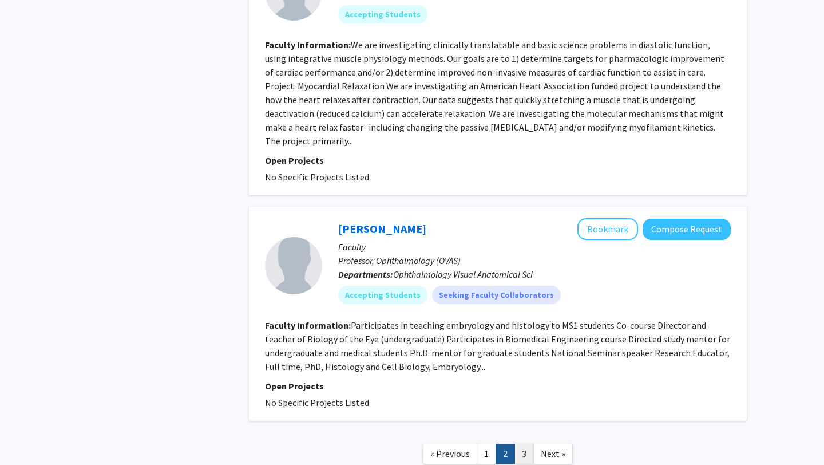
click at [526, 444] on link "3" at bounding box center [524, 454] width 19 height 20
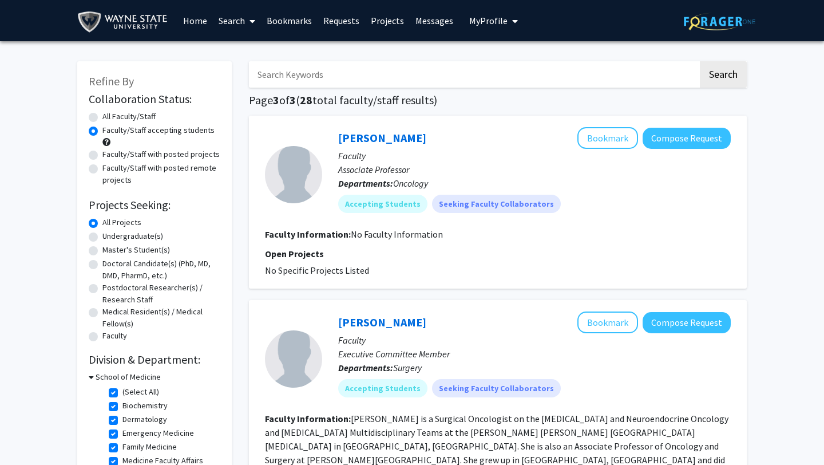
scroll to position [3, 0]
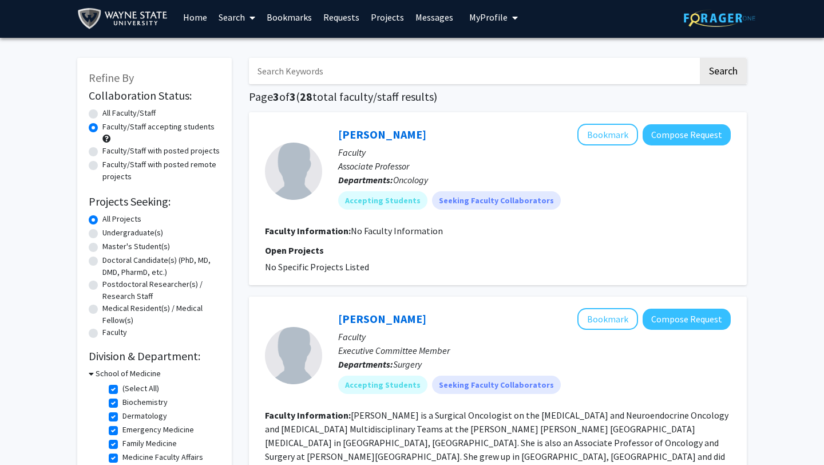
click at [102, 149] on label "Faculty/Staff with posted projects" at bounding box center [160, 151] width 117 height 12
click at [102, 149] on input "Faculty/Staff with posted projects" at bounding box center [105, 148] width 7 height 7
radio input "true"
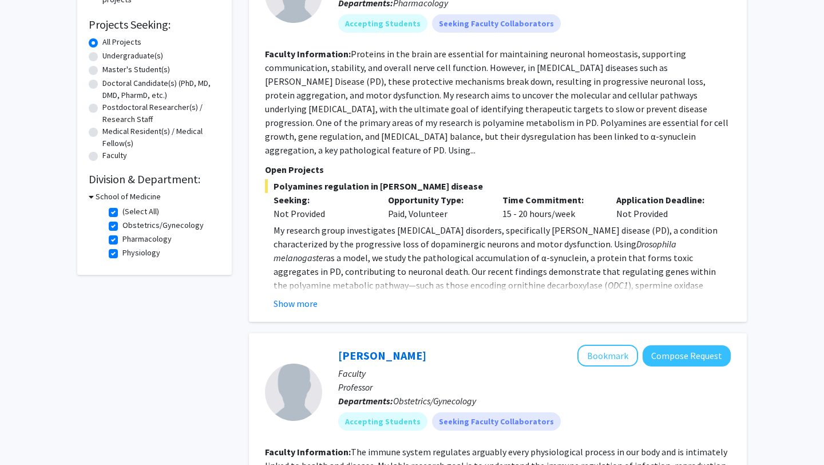
scroll to position [188, 0]
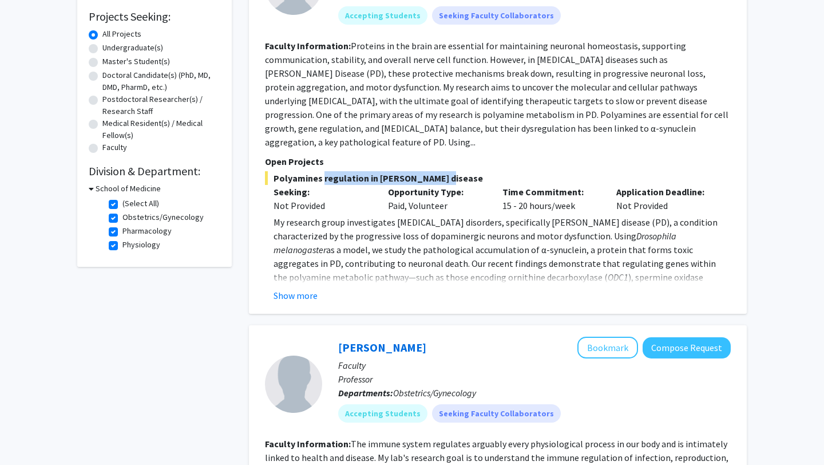
drag, startPoint x: 321, startPoint y: 163, endPoint x: 435, endPoint y: 165, distance: 114.0
click at [434, 171] on span "Polyamines regulation in [PERSON_NAME] disease" at bounding box center [498, 178] width 466 height 14
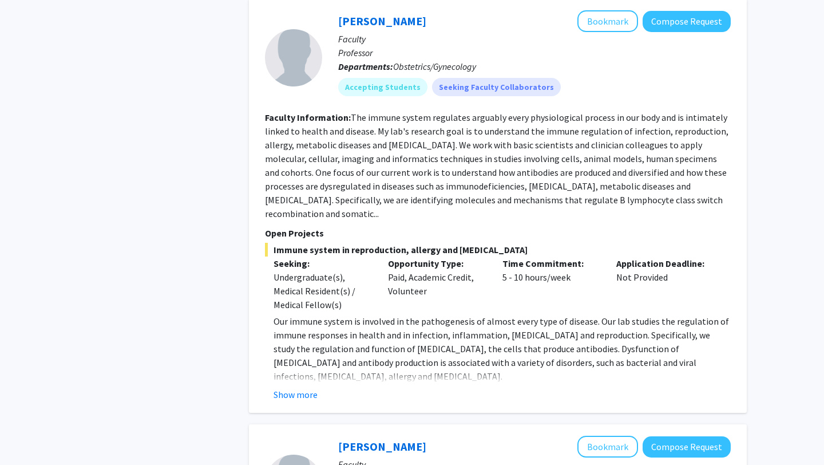
scroll to position [516, 0]
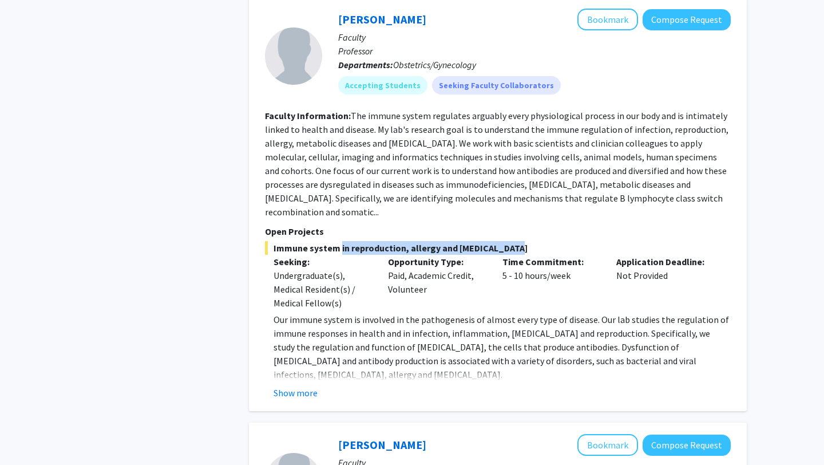
drag, startPoint x: 336, startPoint y: 220, endPoint x: 512, endPoint y: 227, distance: 176.5
click at [512, 241] on div "Immune system in reproduction, allergy and [MEDICAL_DATA] Seeking: Undergraduat…" at bounding box center [498, 320] width 466 height 159
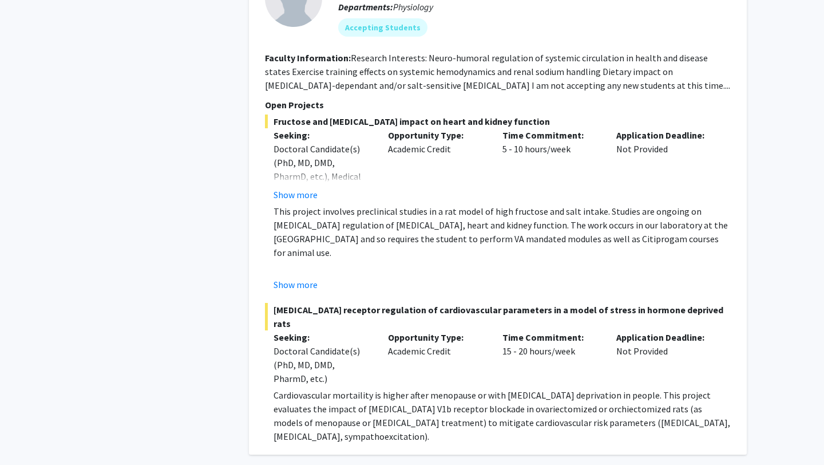
scroll to position [1000, 0]
drag, startPoint x: 305, startPoint y: 285, endPoint x: 395, endPoint y: 285, distance: 89.9
click at [395, 302] on span "[MEDICAL_DATA] receptor regulation of cardiovascular parameters in a model of s…" at bounding box center [498, 315] width 466 height 27
click at [440, 302] on span "[MEDICAL_DATA] receptor regulation of cardiovascular parameters in a model of s…" at bounding box center [498, 315] width 466 height 27
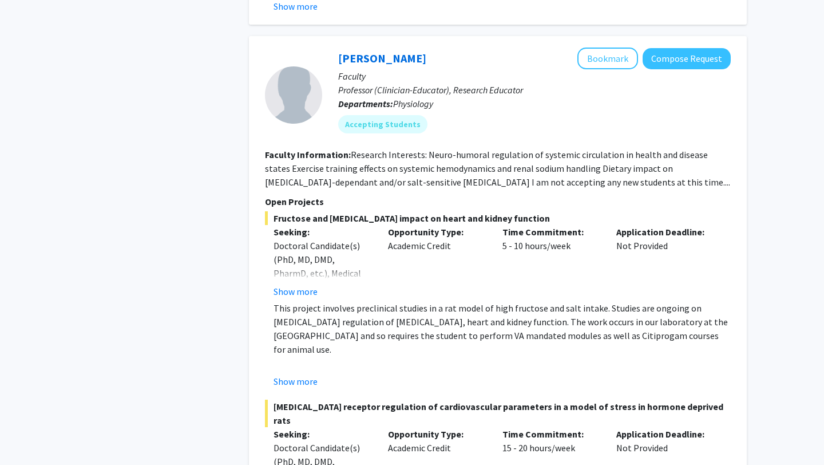
scroll to position [904, 0]
drag, startPoint x: 393, startPoint y: 210, endPoint x: 472, endPoint y: 227, distance: 81.5
click at [472, 227] on div "Opportunity Type: Academic Credit" at bounding box center [437, 260] width 115 height 73
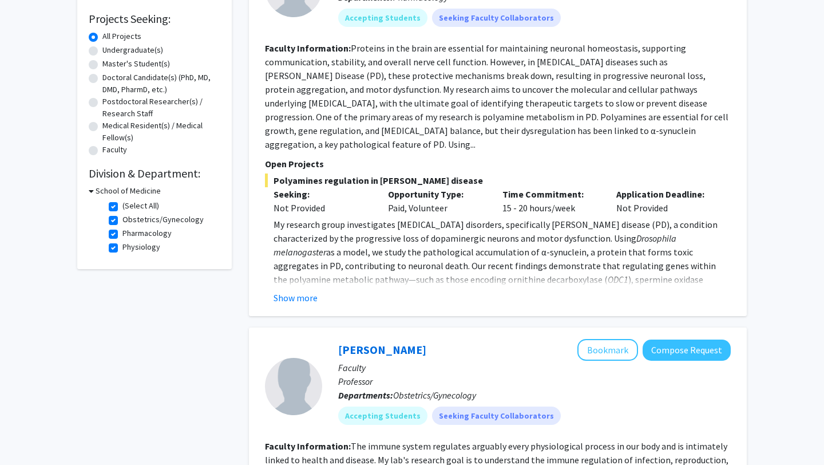
scroll to position [125, 0]
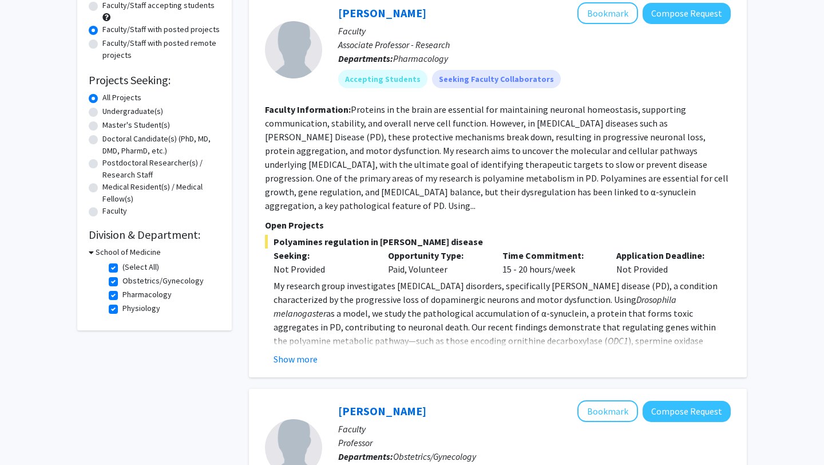
click at [94, 252] on div "School of Medicine" at bounding box center [155, 252] width 132 height 12
click at [90, 252] on icon at bounding box center [91, 252] width 5 height 12
click at [93, 251] on h3 "School of Medicine" at bounding box center [125, 252] width 65 height 12
click at [123, 269] on label "(Select All)" at bounding box center [141, 267] width 37 height 12
click at [123, 269] on input "(Select All)" at bounding box center [126, 264] width 7 height 7
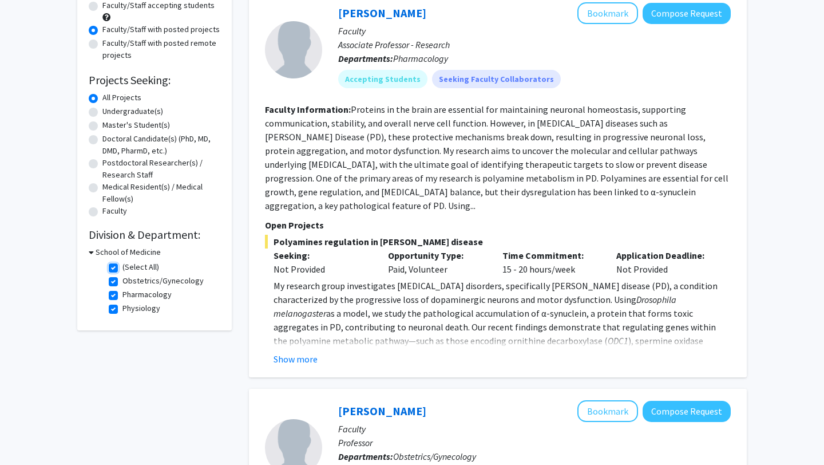
checkbox input "false"
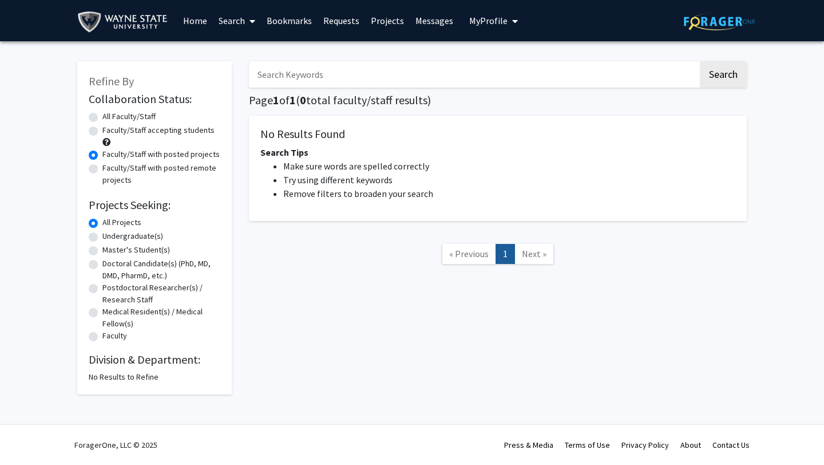
click at [102, 120] on label "All Faculty/Staff" at bounding box center [128, 117] width 53 height 12
click at [102, 118] on input "All Faculty/Staff" at bounding box center [105, 114] width 7 height 7
radio input "true"
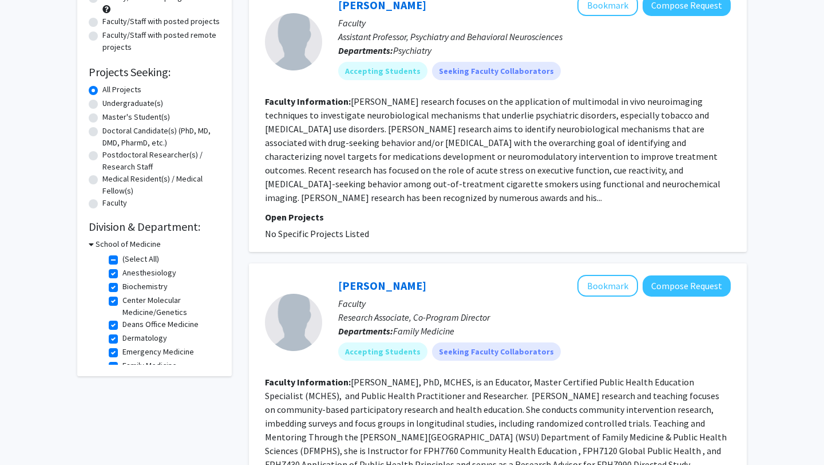
scroll to position [153, 0]
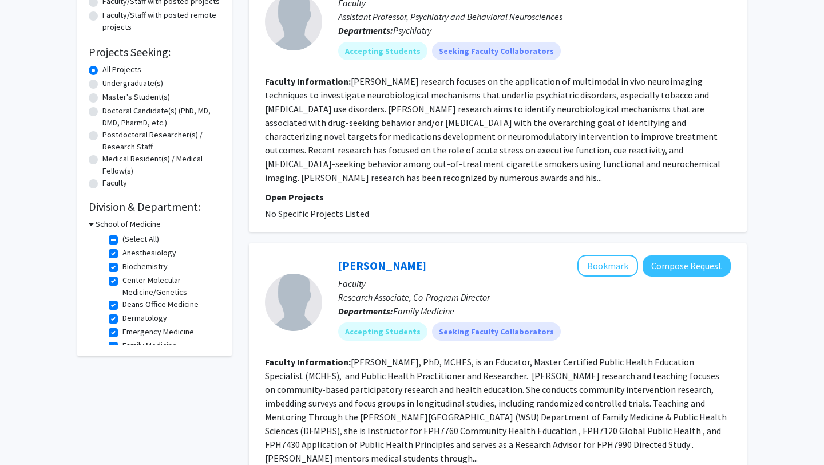
click at [113, 233] on fg-checkbox "(Select All) (Select All)" at bounding box center [163, 240] width 109 height 14
click at [123, 236] on label "(Select All)" at bounding box center [141, 239] width 37 height 12
click at [123, 236] on input "(Select All)" at bounding box center [126, 236] width 7 height 7
checkbox input "false"
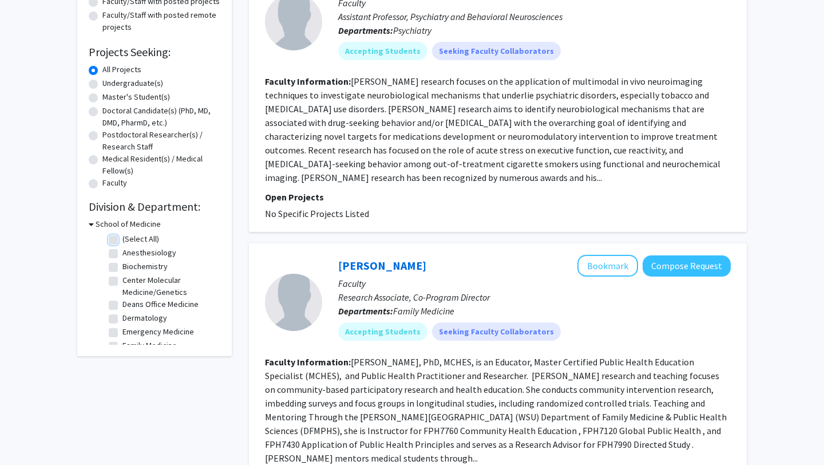
checkbox input "false"
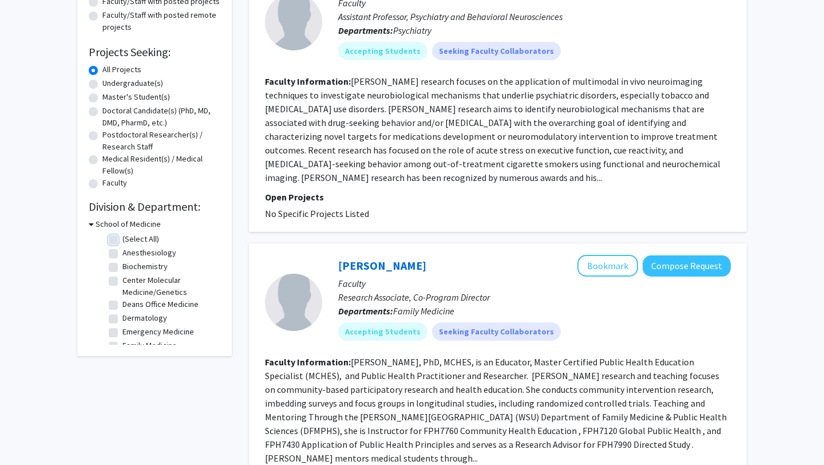
checkbox input "false"
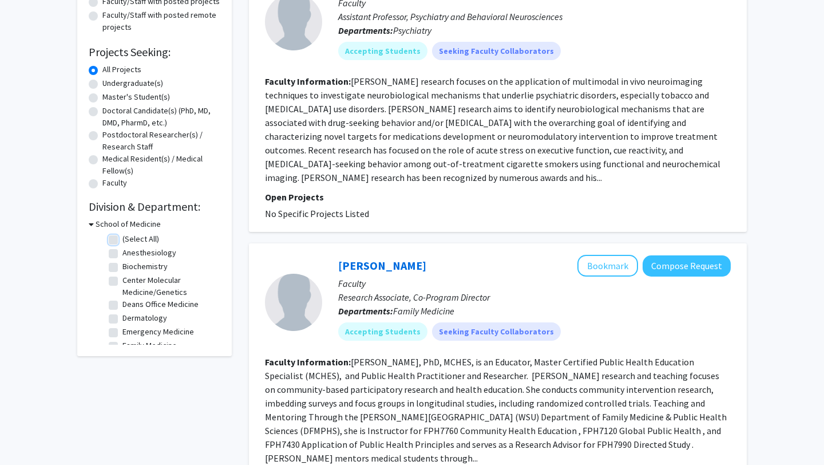
checkbox input "false"
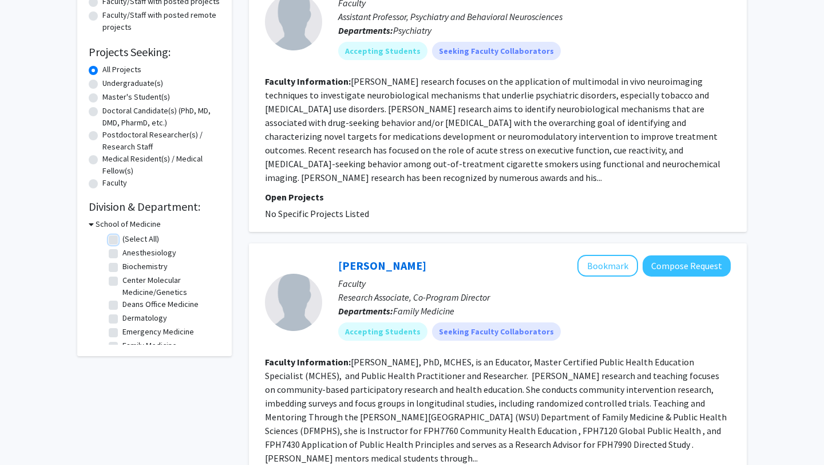
checkbox input "false"
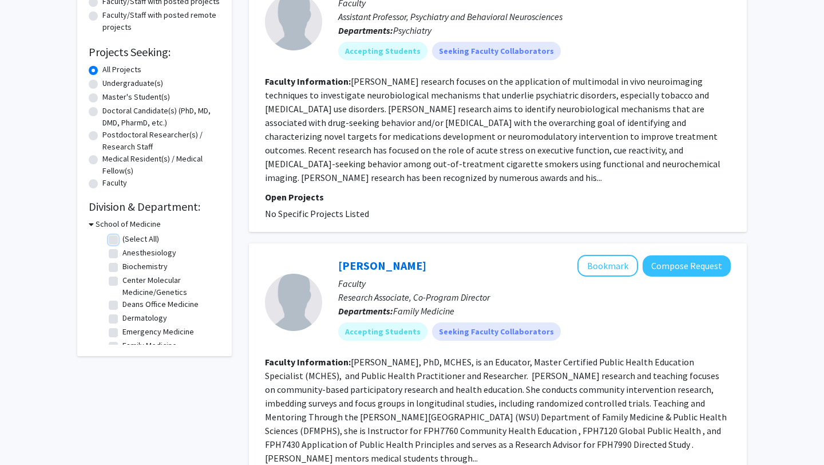
checkbox input "false"
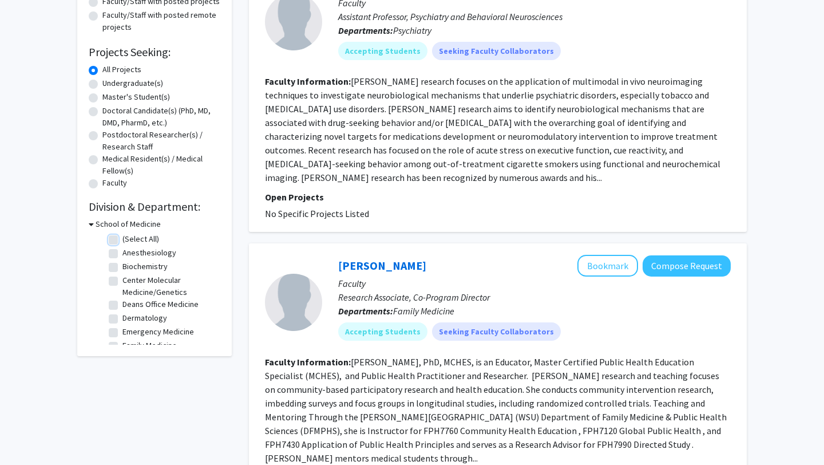
checkbox input "false"
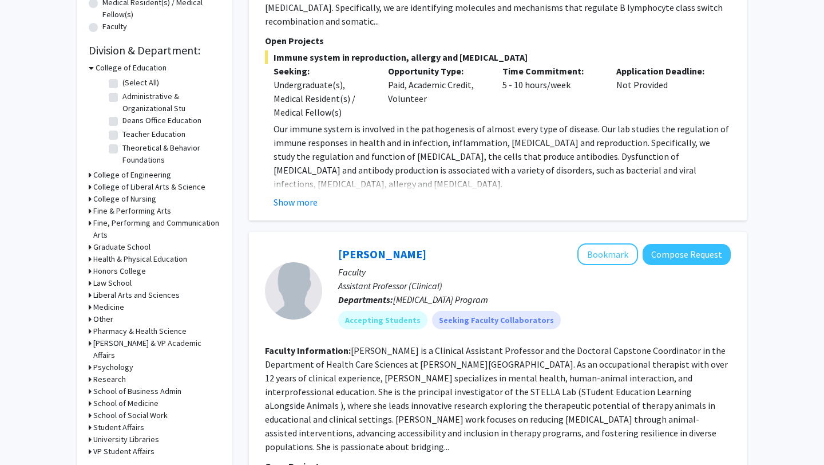
scroll to position [310, 0]
click at [91, 247] on icon at bounding box center [90, 246] width 3 height 12
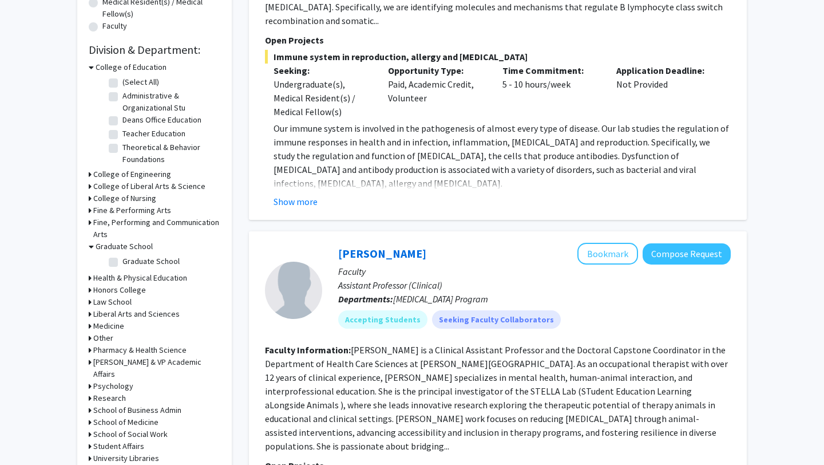
click at [93, 277] on h3 "Health & Physical Education" at bounding box center [140, 278] width 94 height 12
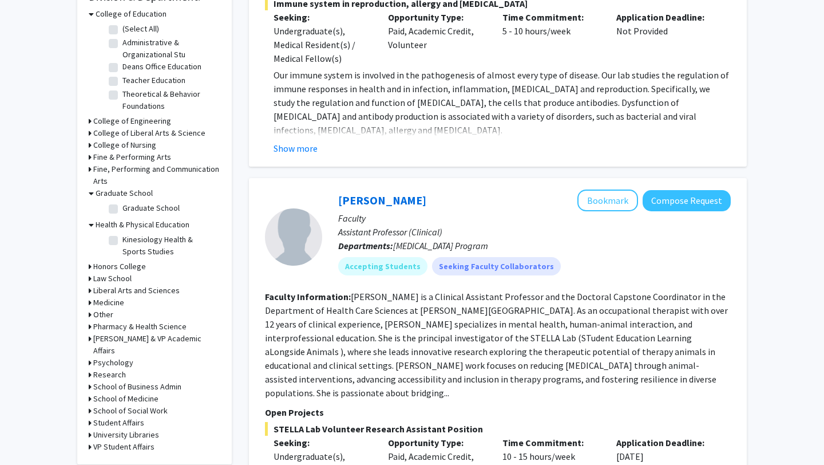
scroll to position [375, 0]
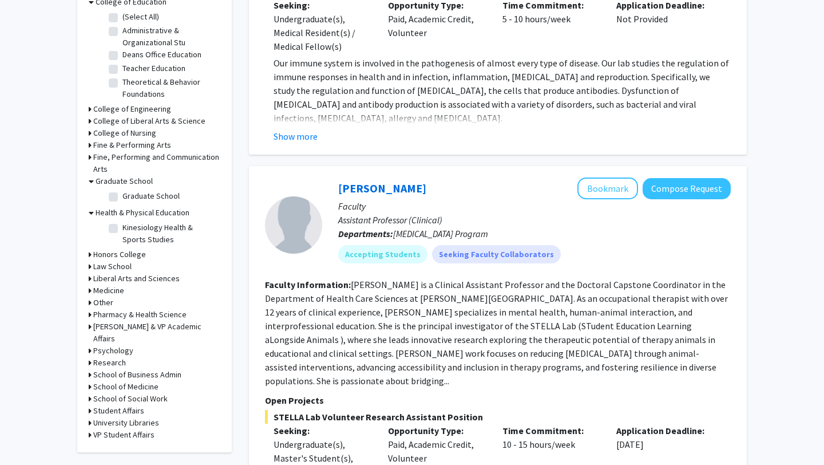
click at [91, 317] on icon at bounding box center [90, 315] width 3 height 12
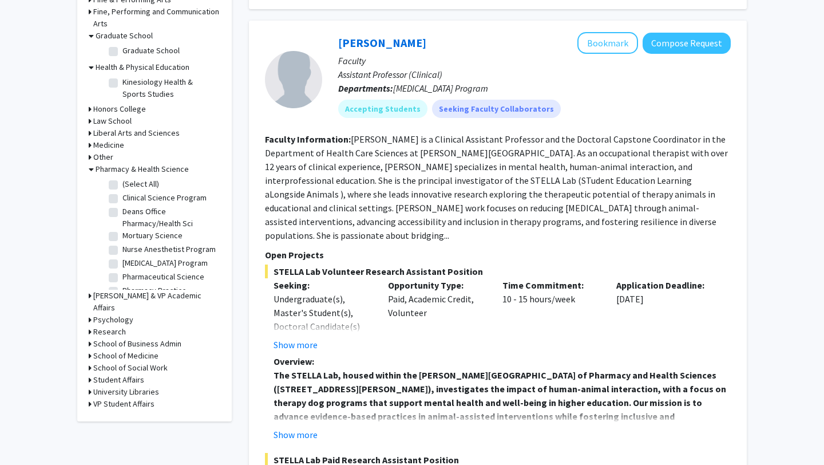
scroll to position [73, 0]
click at [92, 314] on div "Psychology" at bounding box center [155, 320] width 132 height 12
click at [90, 326] on icon at bounding box center [90, 332] width 3 height 12
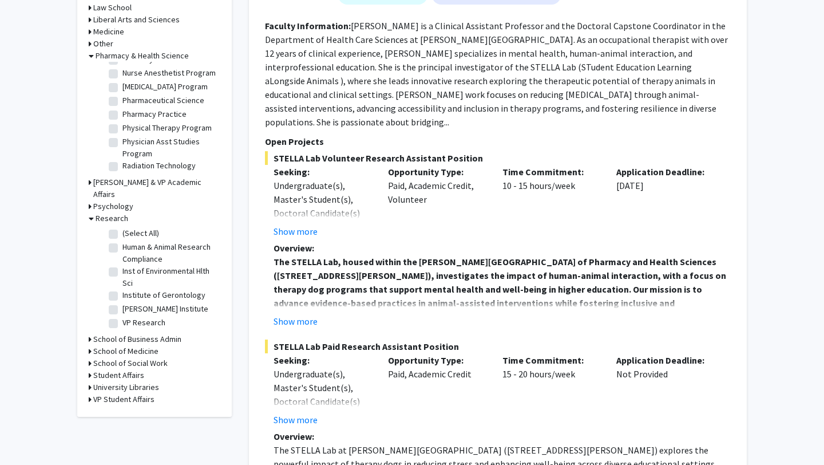
scroll to position [654, 0]
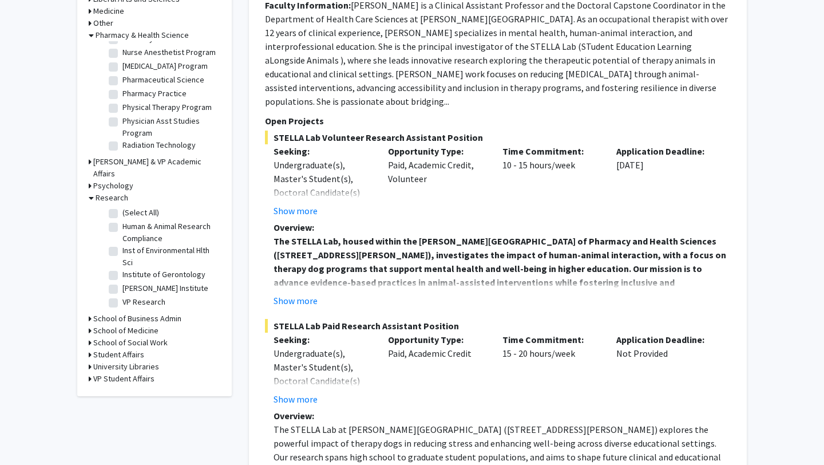
click at [92, 337] on div "School of Social Work" at bounding box center [155, 343] width 132 height 12
click at [90, 337] on icon at bounding box center [90, 343] width 3 height 12
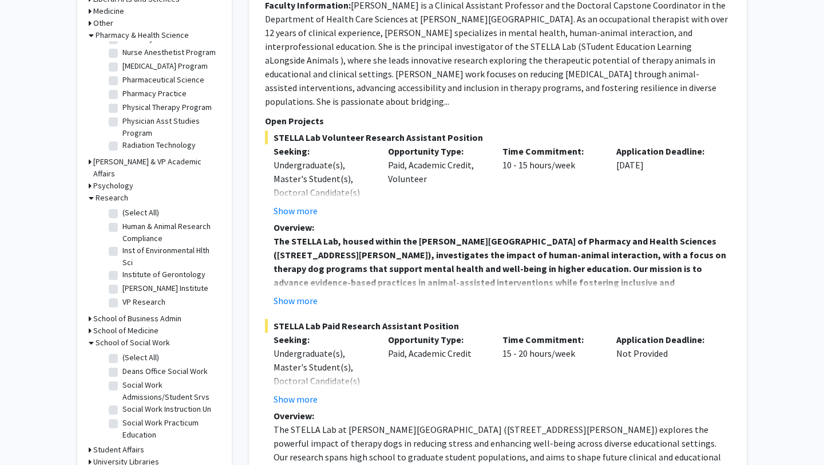
click at [90, 337] on icon at bounding box center [91, 343] width 5 height 12
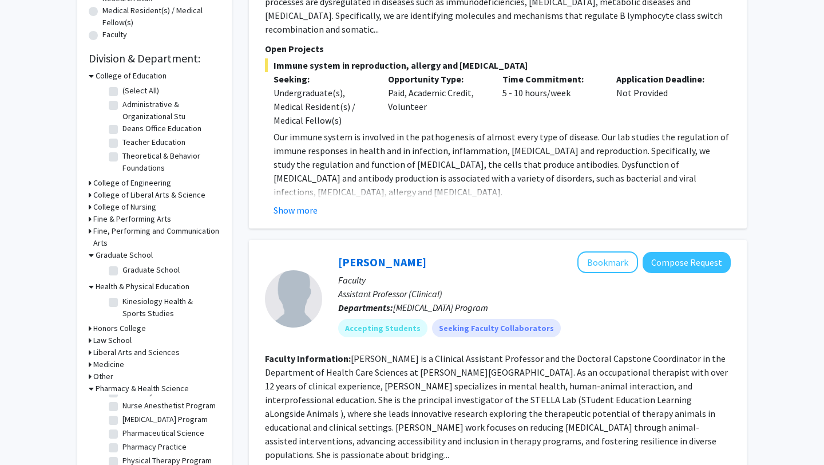
scroll to position [303, 0]
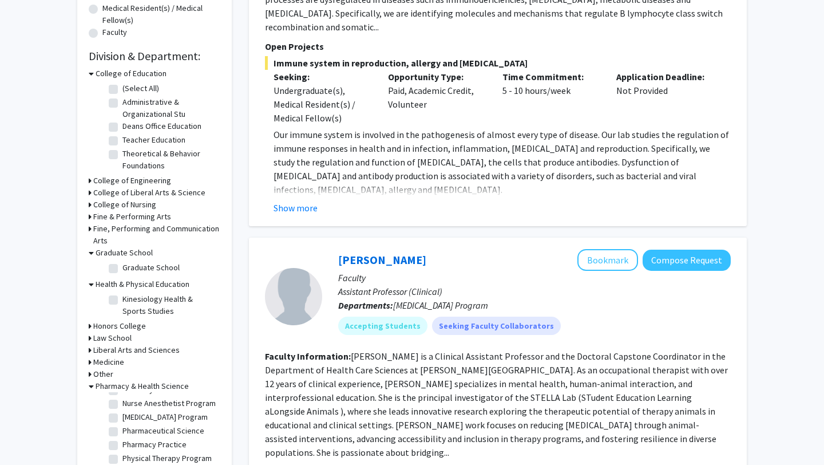
click at [91, 72] on icon at bounding box center [91, 74] width 5 height 12
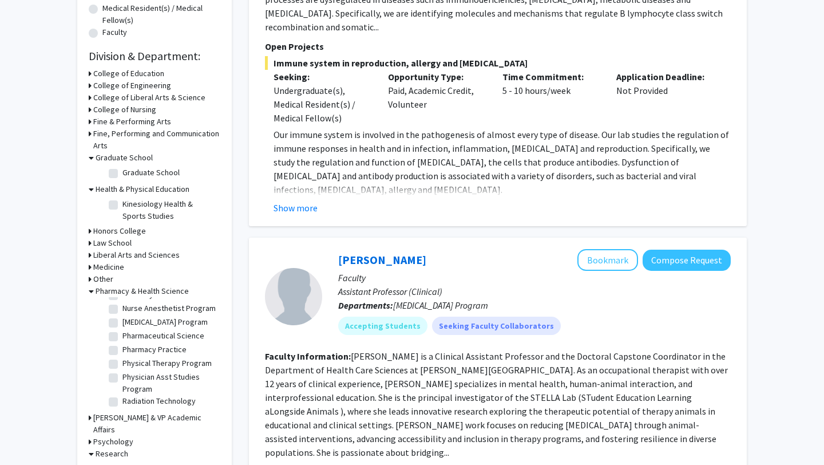
click at [90, 94] on icon at bounding box center [90, 98] width 3 height 12
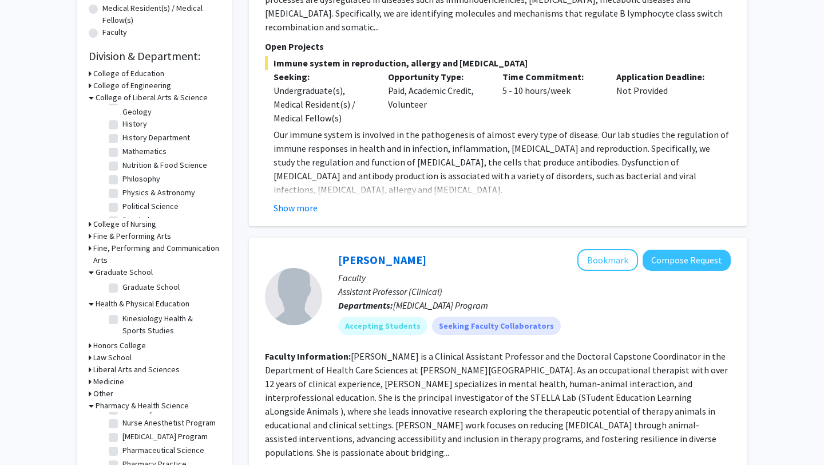
scroll to position [230, 0]
click at [90, 96] on icon at bounding box center [91, 98] width 5 height 12
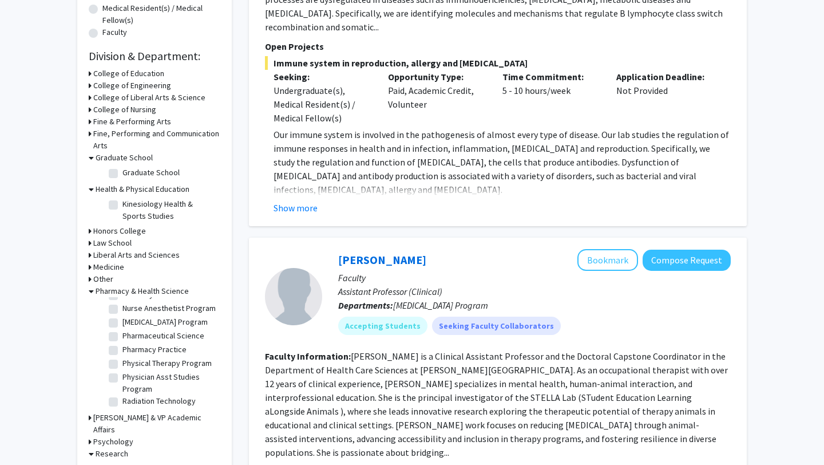
click at [90, 99] on icon at bounding box center [90, 98] width 3 height 12
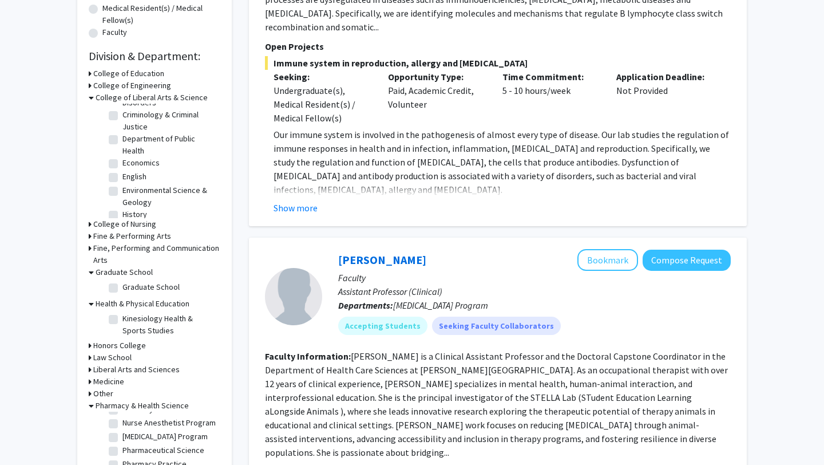
scroll to position [157, 0]
click at [123, 125] on label "Department of Public Health" at bounding box center [170, 129] width 95 height 24
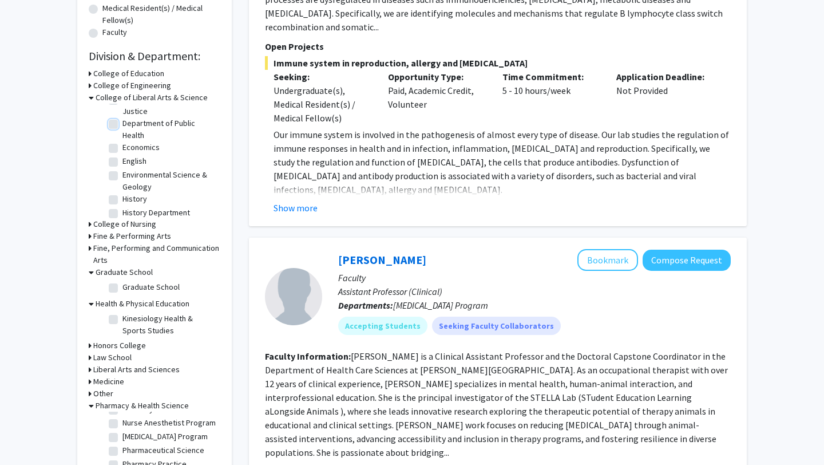
click at [123, 125] on input "Department of Public Health" at bounding box center [126, 120] width 7 height 7
checkbox input "true"
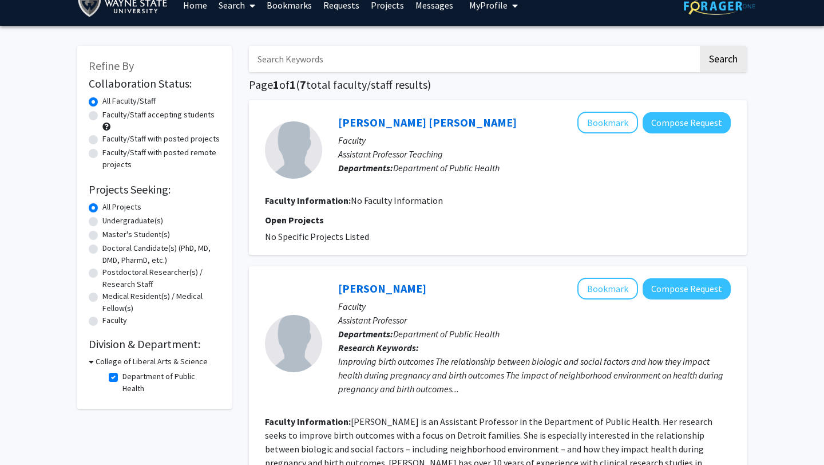
scroll to position [15, 0]
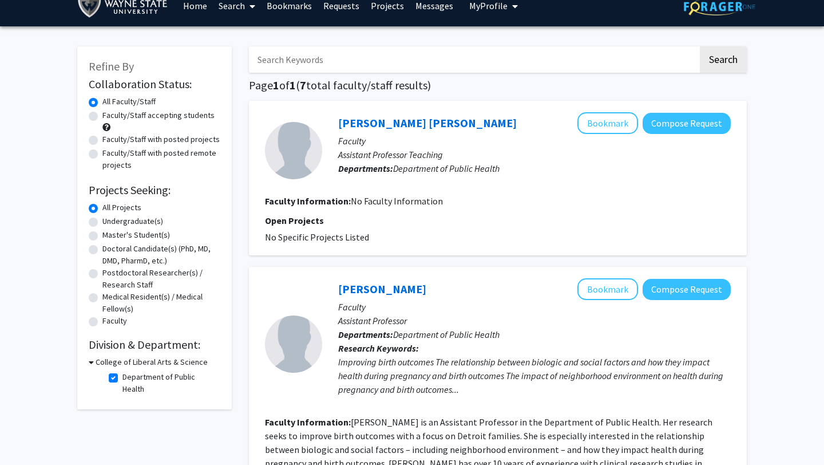
click at [184, 117] on label "Faculty/Staff accepting students" at bounding box center [158, 115] width 112 height 12
click at [110, 117] on input "Faculty/Staff accepting students" at bounding box center [105, 112] width 7 height 7
radio input "true"
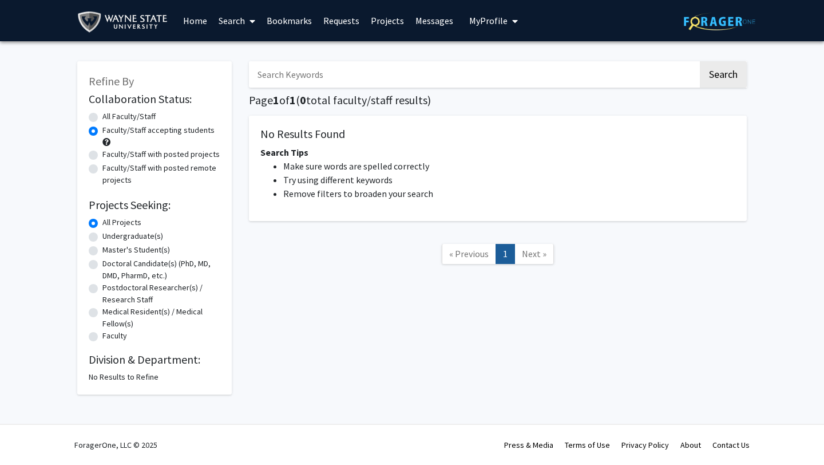
click at [127, 116] on label "All Faculty/Staff" at bounding box center [128, 117] width 53 height 12
click at [110, 116] on input "All Faculty/Staff" at bounding box center [105, 114] width 7 height 7
radio input "true"
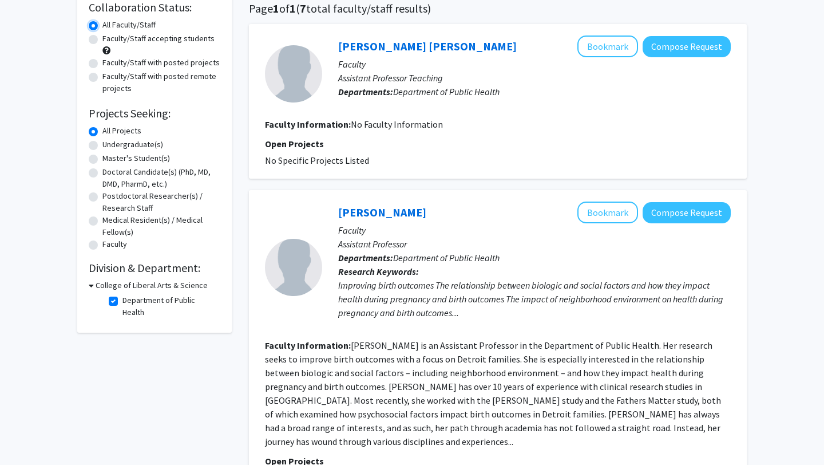
scroll to position [92, 0]
click at [123, 300] on label "Department of Public Health" at bounding box center [170, 306] width 95 height 24
click at [123, 300] on input "Department of Public Health" at bounding box center [126, 297] width 7 height 7
checkbox input "false"
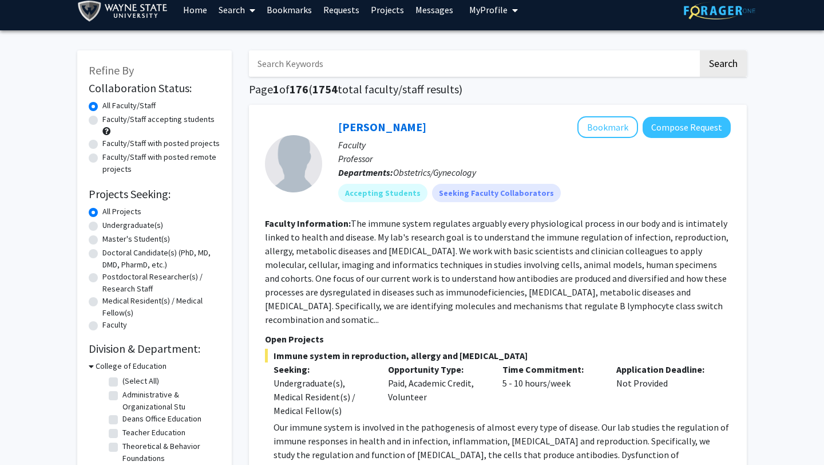
scroll to position [338, 0]
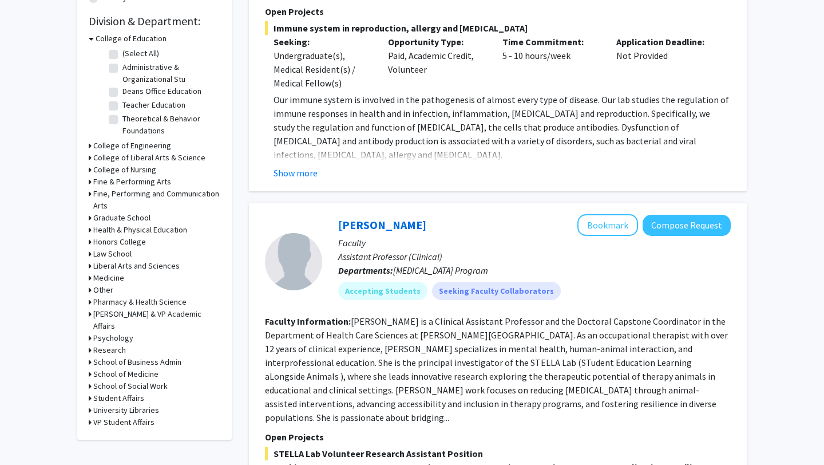
click at [87, 359] on div "Refine By Collaboration Status: Collaboration Status All Faculty/Staff Collabor…" at bounding box center [154, 81] width 155 height 717
click at [89, 368] on icon at bounding box center [90, 374] width 3 height 12
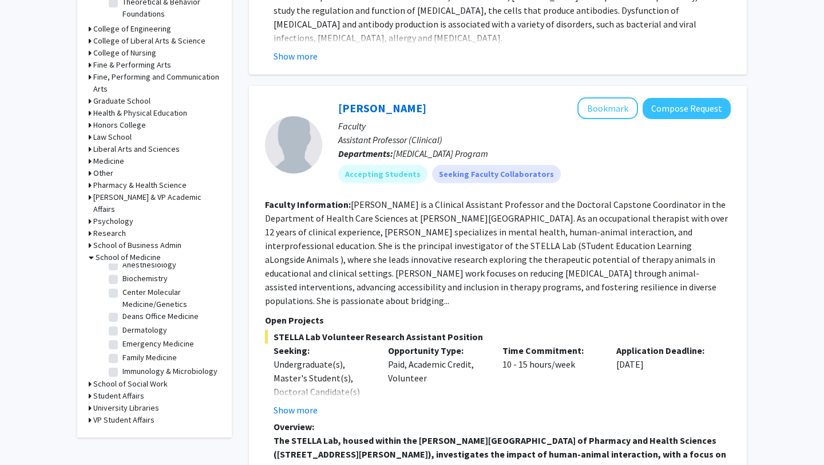
scroll to position [0, 0]
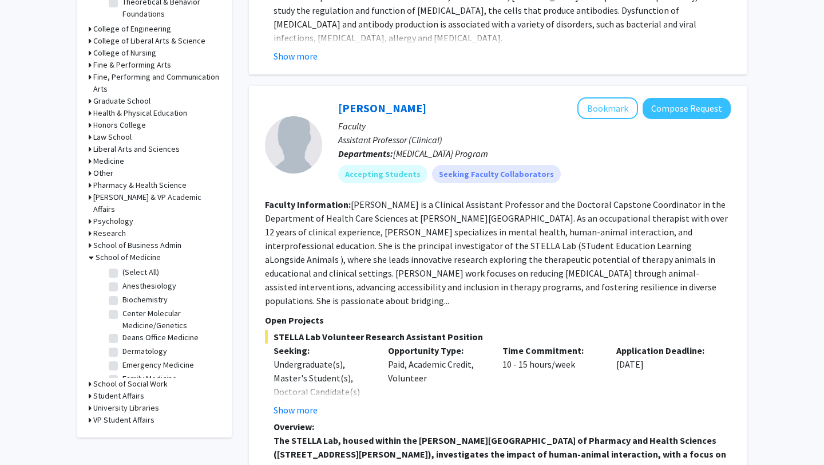
click at [123, 266] on label "(Select All)" at bounding box center [141, 272] width 37 height 12
click at [123, 266] on input "(Select All)" at bounding box center [126, 269] width 7 height 7
checkbox input "true"
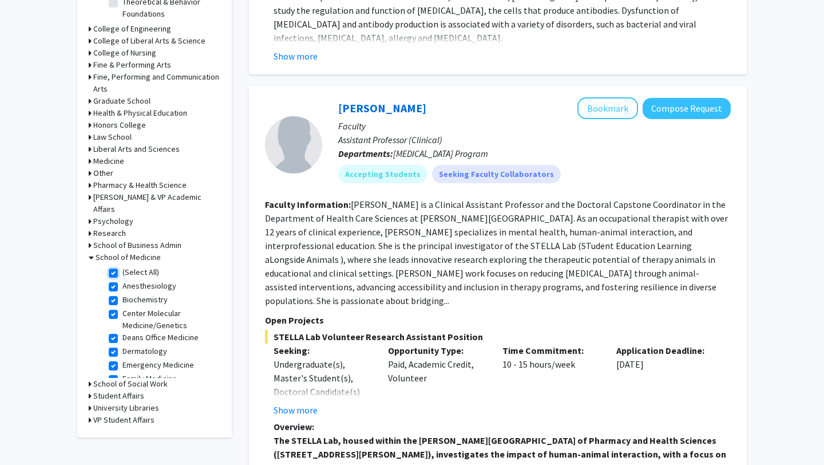
checkbox input "true"
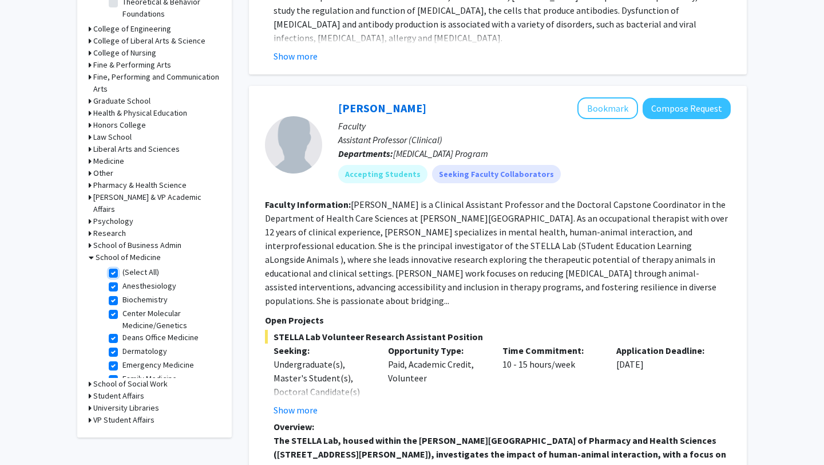
checkbox input "true"
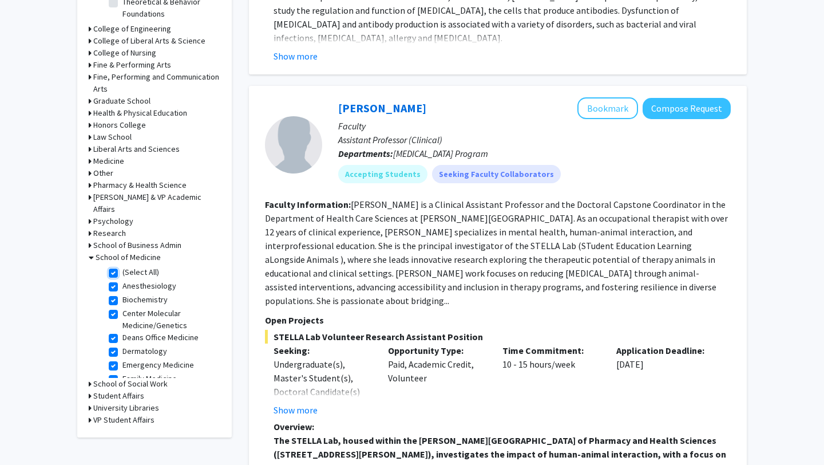
checkbox input "true"
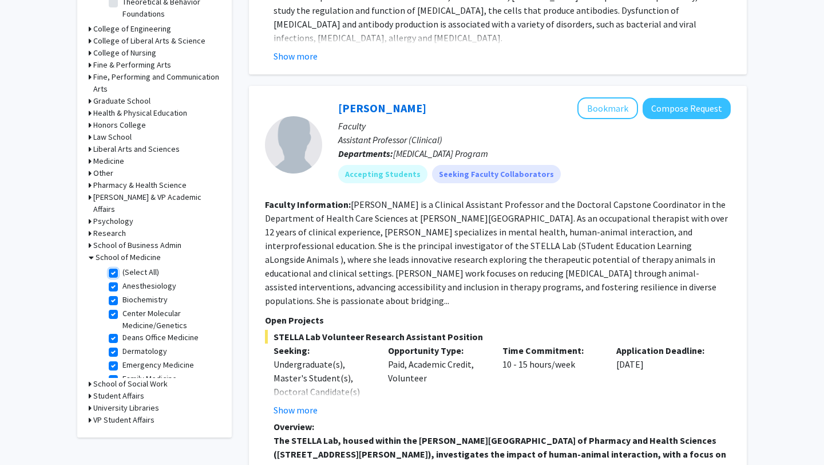
checkbox input "true"
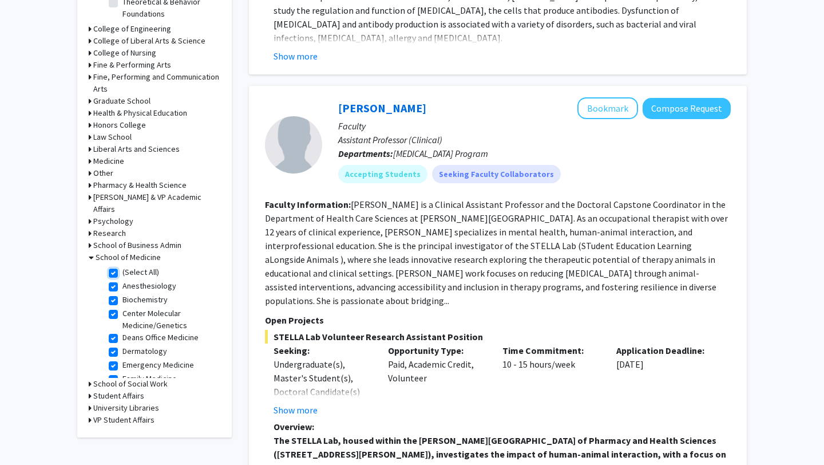
checkbox input "true"
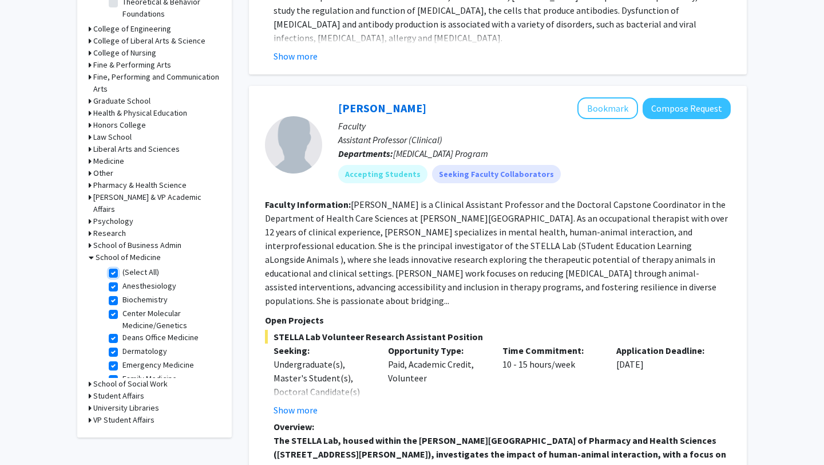
checkbox input "true"
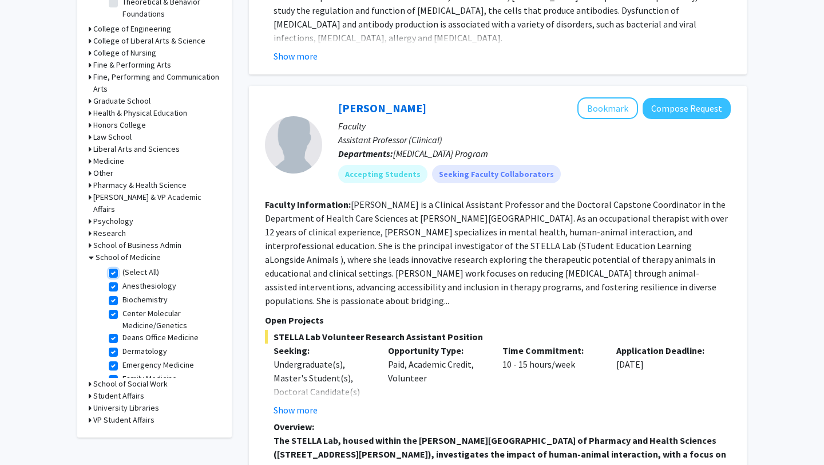
checkbox input "true"
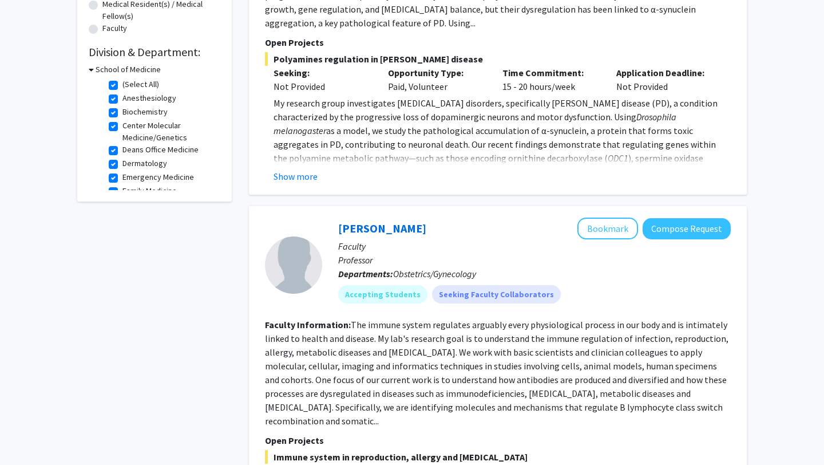
scroll to position [367, 0]
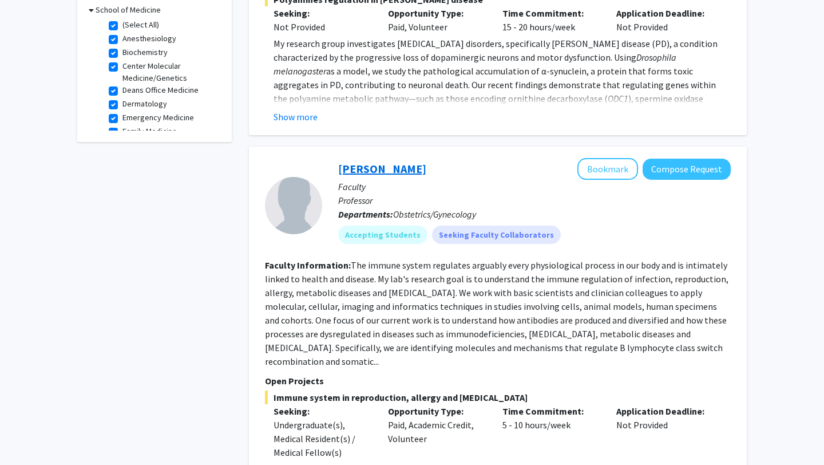
click at [352, 161] on link "[PERSON_NAME]" at bounding box center [382, 168] width 88 height 14
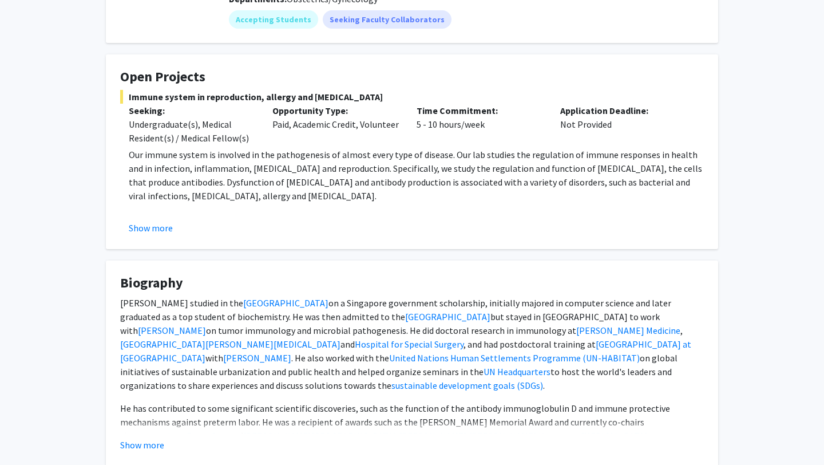
scroll to position [168, 0]
click at [165, 236] on fg-card "Open Projects Immune system in reproduction, allergy and [MEDICAL_DATA] Seeking…" at bounding box center [412, 150] width 613 height 195
click at [165, 226] on button "Show more" at bounding box center [151, 227] width 44 height 14
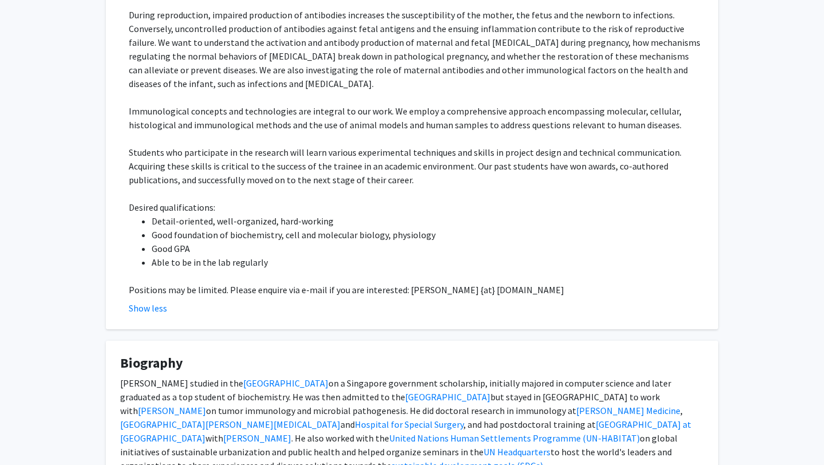
scroll to position [375, 0]
click at [275, 256] on li "Able to be in the lab regularly" at bounding box center [428, 263] width 553 height 14
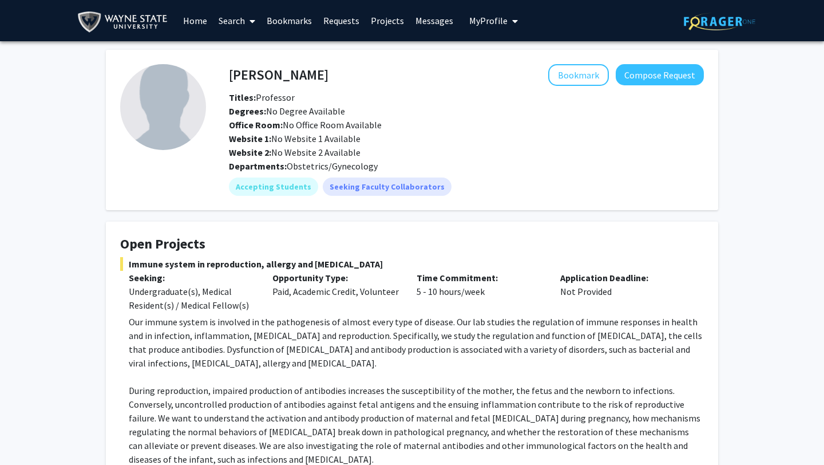
scroll to position [14, 0]
